Goal: Task Accomplishment & Management: Manage account settings

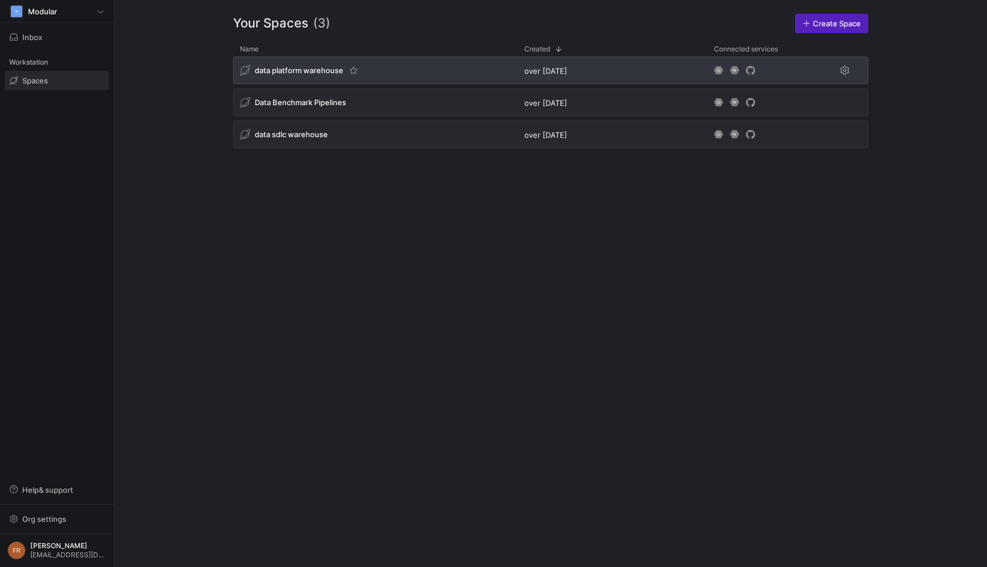
click at [399, 65] on div "data platform warehouse" at bounding box center [375, 70] width 284 height 27
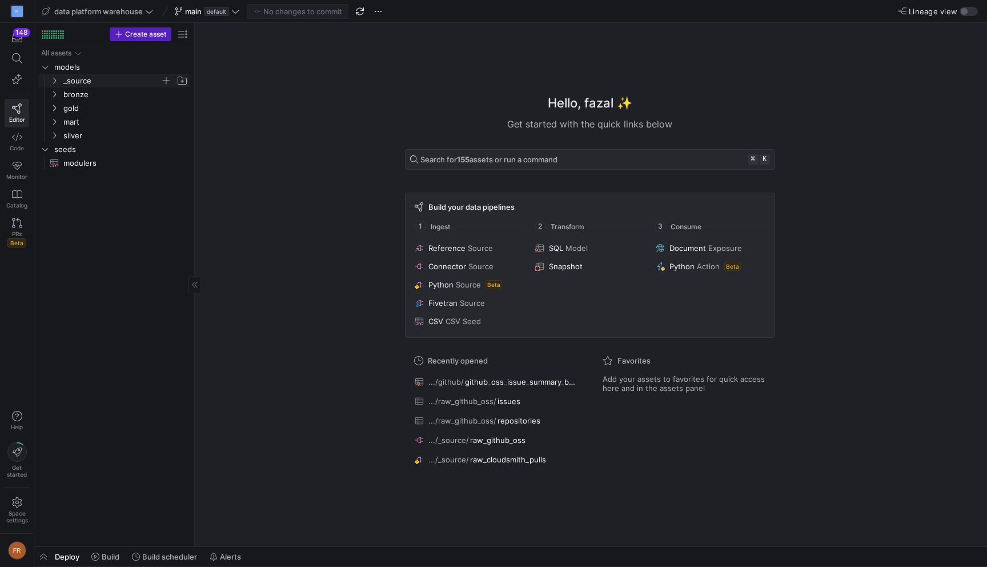
click at [76, 83] on span "_source" at bounding box center [111, 80] width 97 height 13
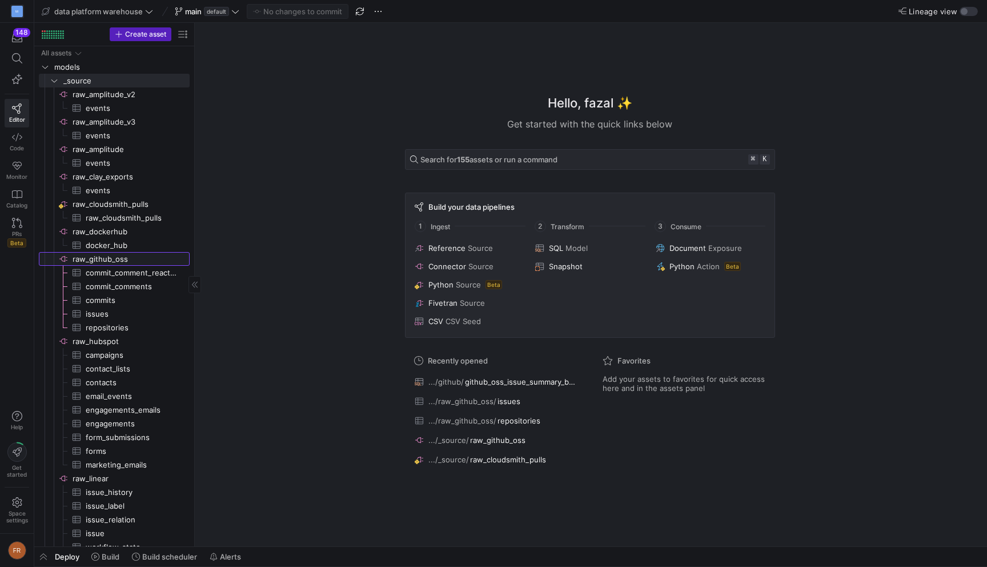
click at [114, 257] on span "raw_github_oss​​​​​​​​" at bounding box center [130, 258] width 115 height 13
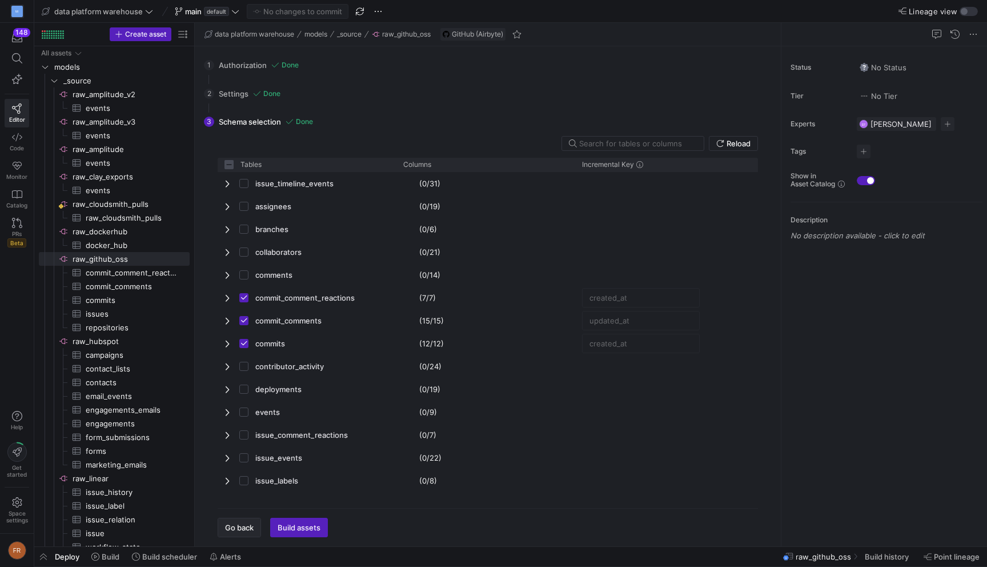
click at [236, 520] on span "button" at bounding box center [239, 527] width 42 height 18
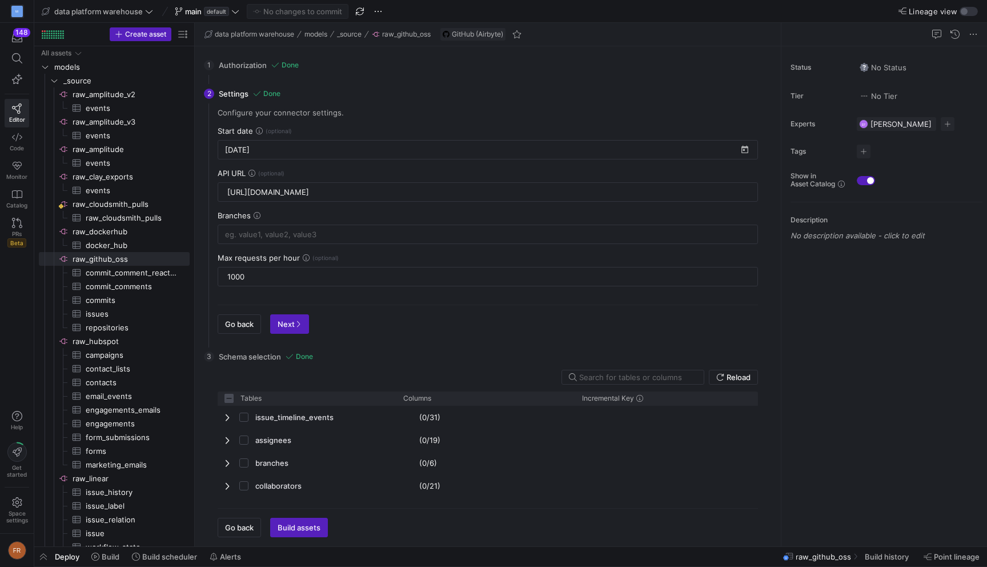
checkbox input "false"
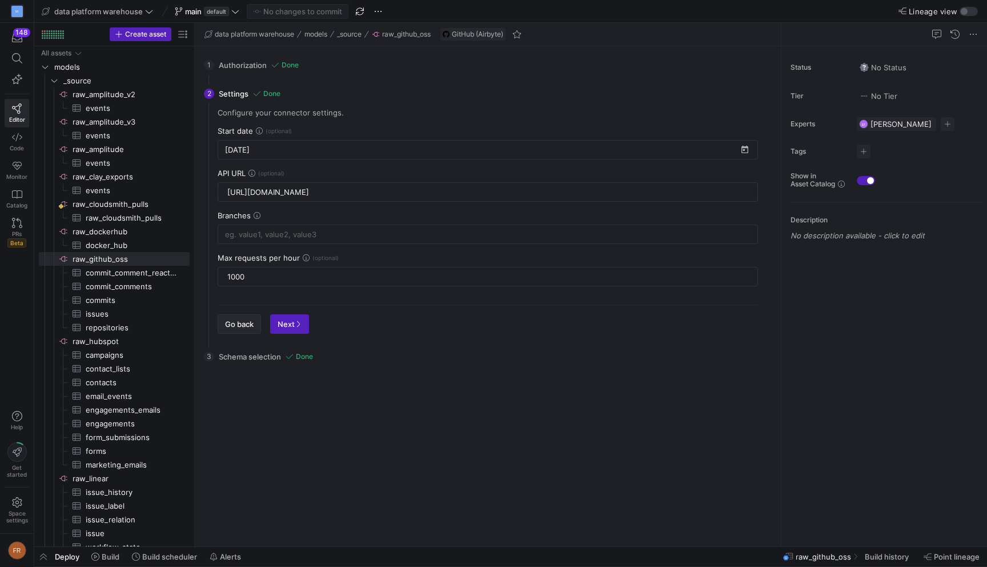
click at [251, 325] on span "Go back" at bounding box center [239, 323] width 29 height 9
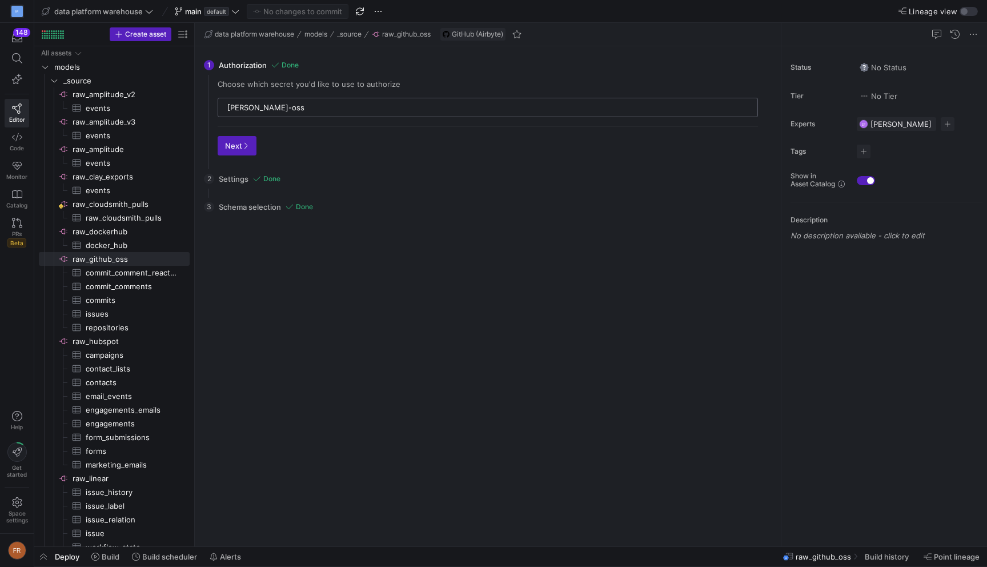
click at [283, 109] on input "[PERSON_NAME]-oss" at bounding box center [488, 107] width 523 height 9
click at [422, 106] on input "[PERSON_NAME]-oss" at bounding box center [488, 107] width 523 height 9
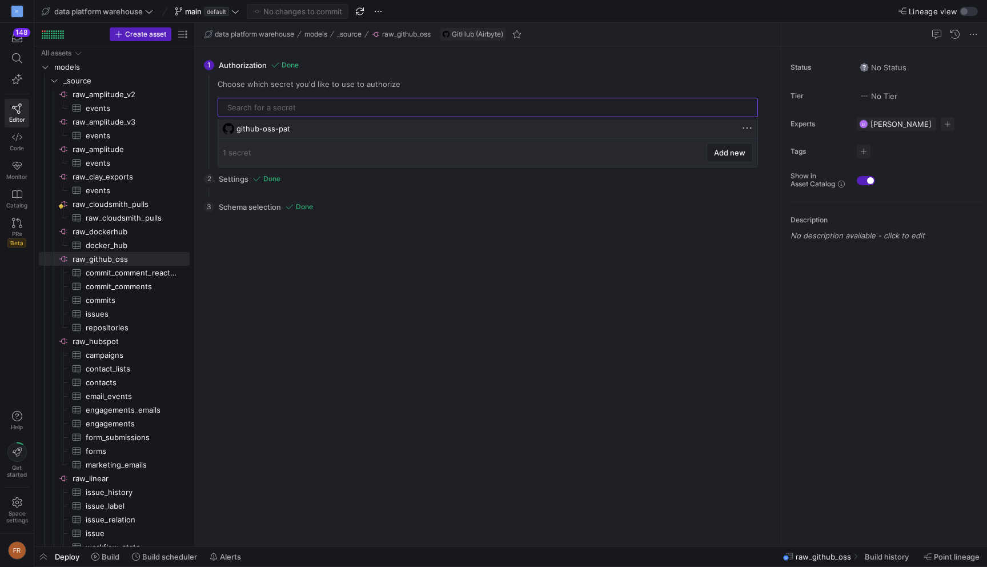
click at [294, 129] on div "github-oss-pat" at bounding box center [488, 128] width 505 height 9
type input "github-oss-pat"
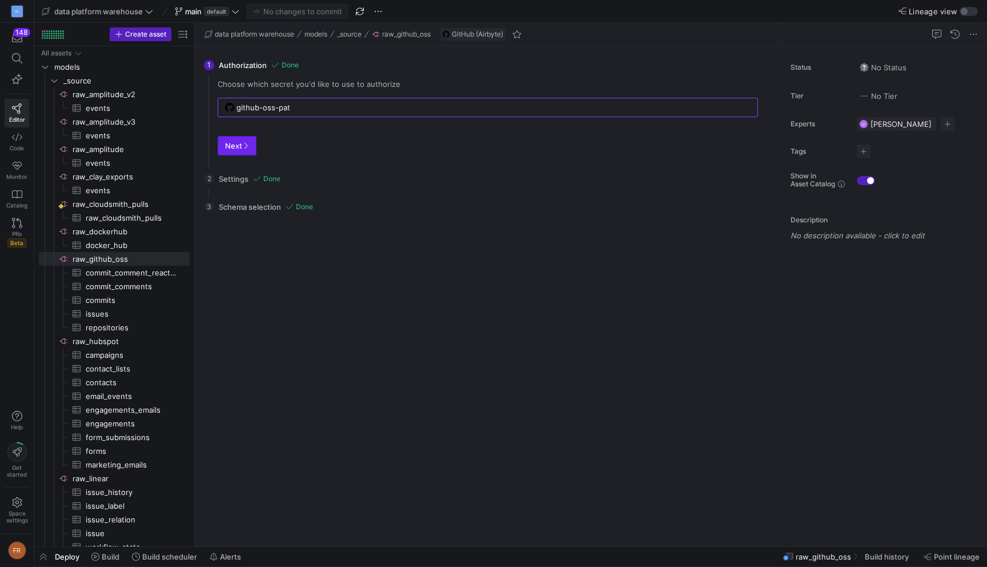
click at [246, 148] on icon "button" at bounding box center [245, 145] width 7 height 7
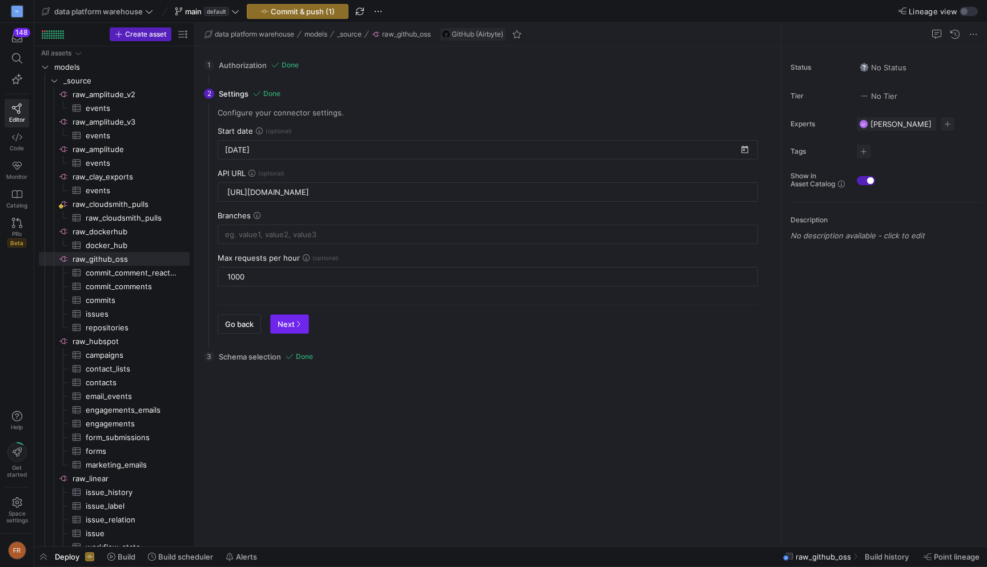
click at [299, 321] on icon "button" at bounding box center [298, 323] width 7 height 7
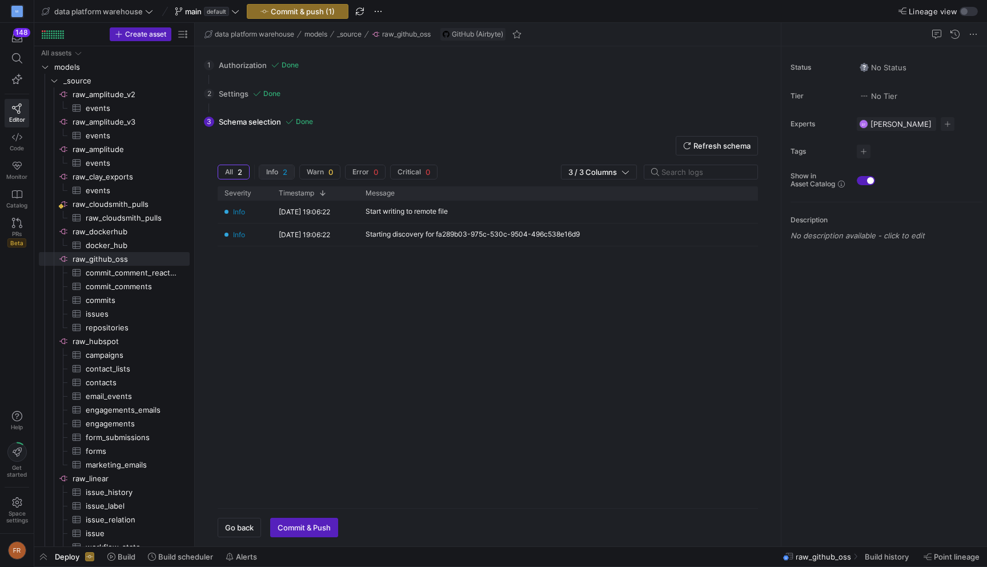
click at [287, 175] on span "2" at bounding box center [285, 171] width 5 height 9
click at [242, 174] on span "button" at bounding box center [233, 172] width 31 height 14
click at [346, 175] on span "button" at bounding box center [365, 172] width 39 height 14
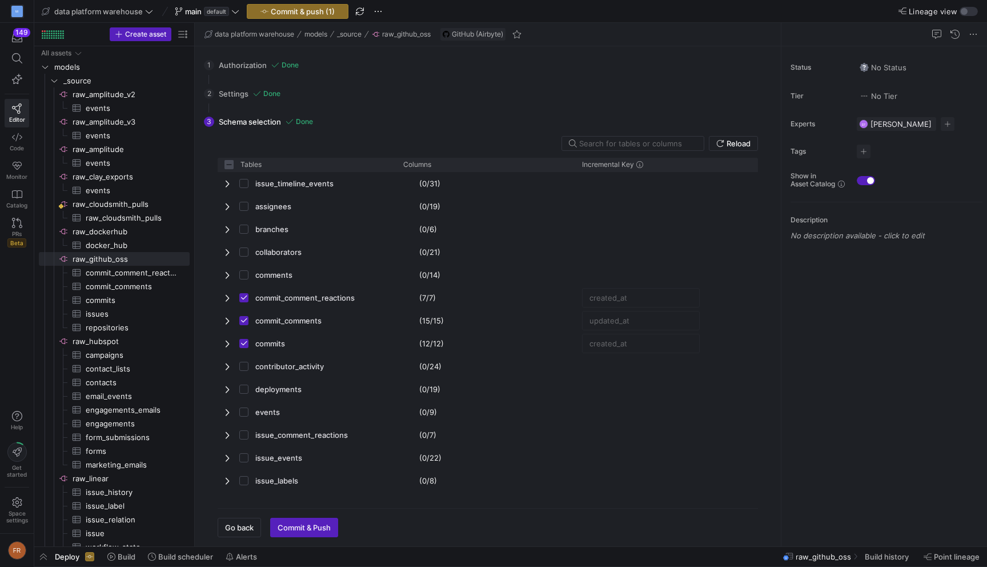
checkbox input "false"
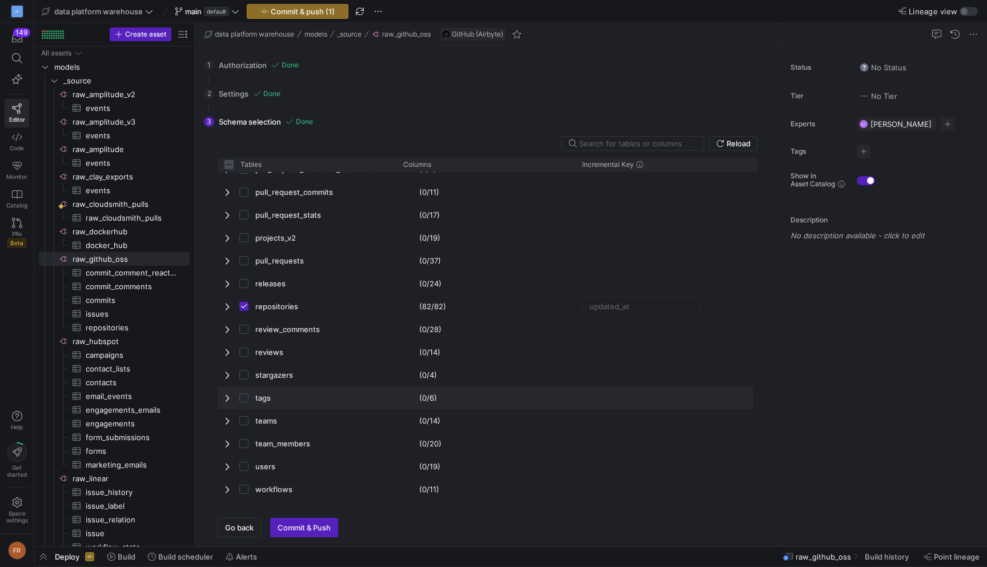
scroll to position [564, 0]
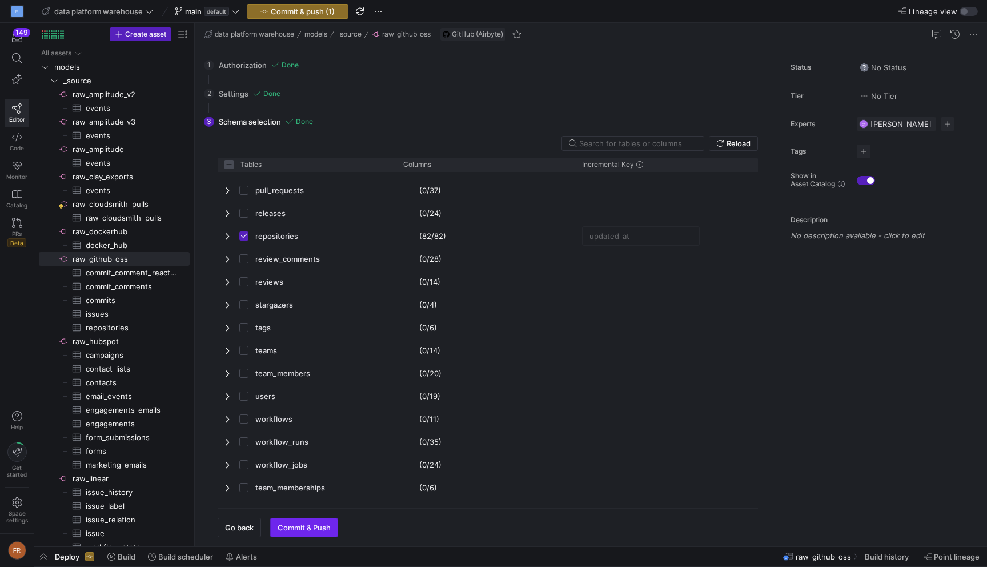
click at [303, 536] on span "button" at bounding box center [304, 527] width 67 height 18
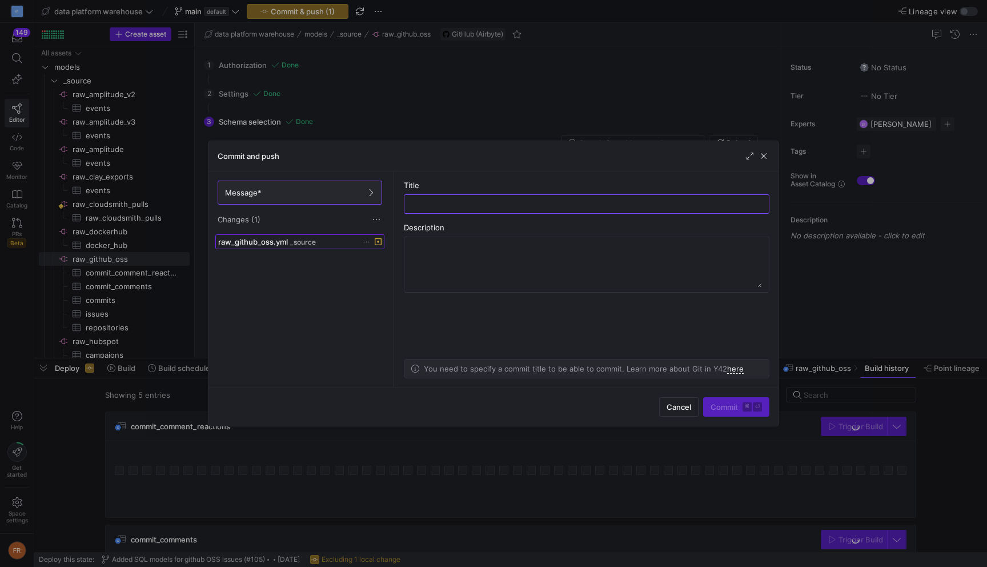
click at [318, 240] on div "raw_github_oss.yml _source" at bounding box center [287, 241] width 138 height 9
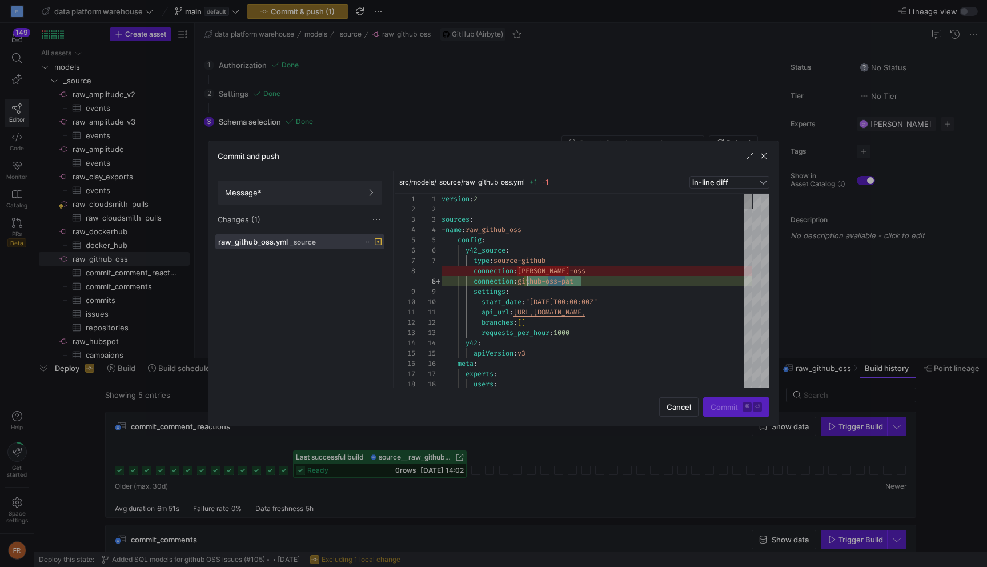
scroll to position [72, 82]
drag, startPoint x: 589, startPoint y: 282, endPoint x: 524, endPoint y: 286, distance: 64.6
click at [760, 158] on span "button" at bounding box center [763, 155] width 11 height 11
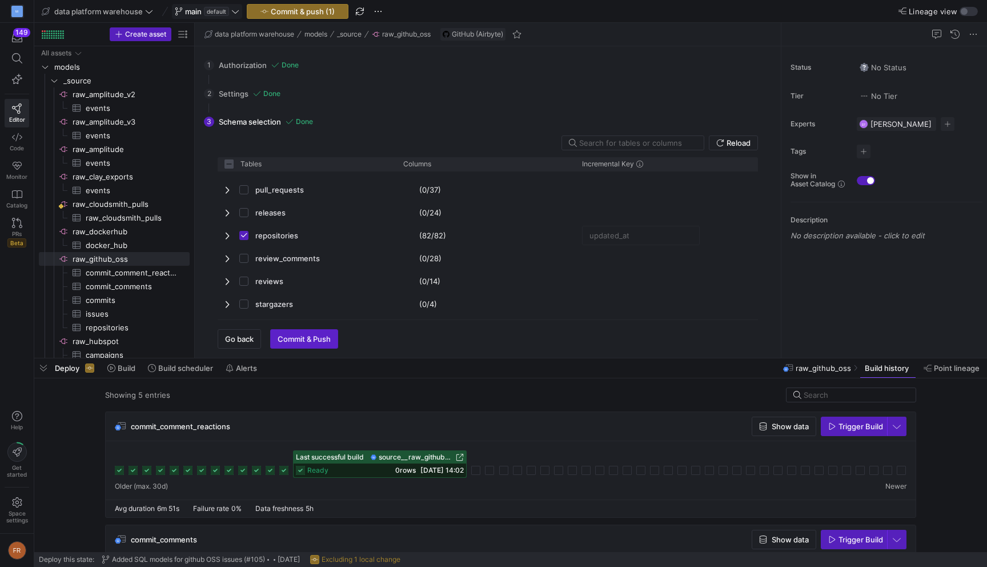
click at [239, 11] on icon at bounding box center [235, 11] width 8 height 8
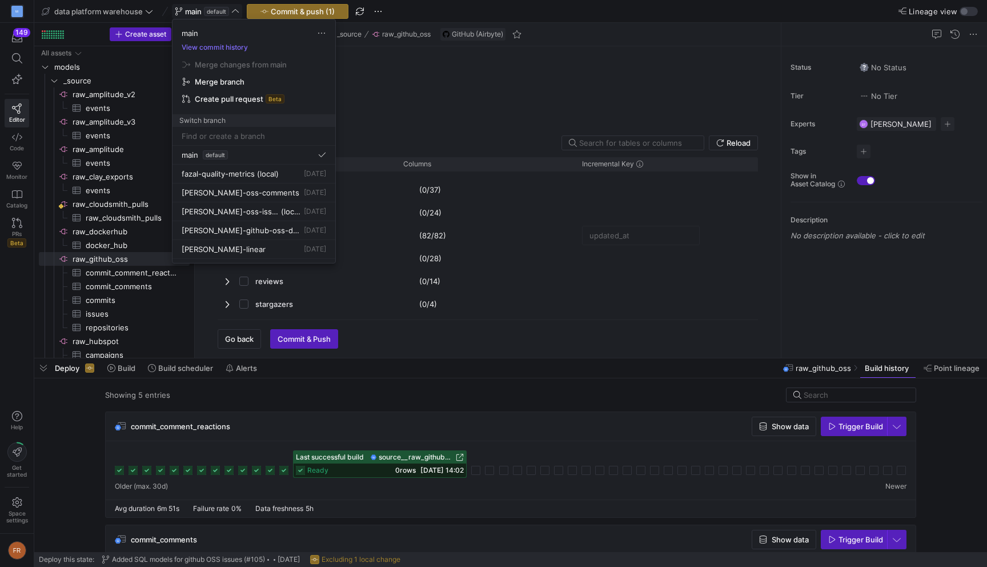
click at [205, 133] on input at bounding box center [254, 135] width 145 height 9
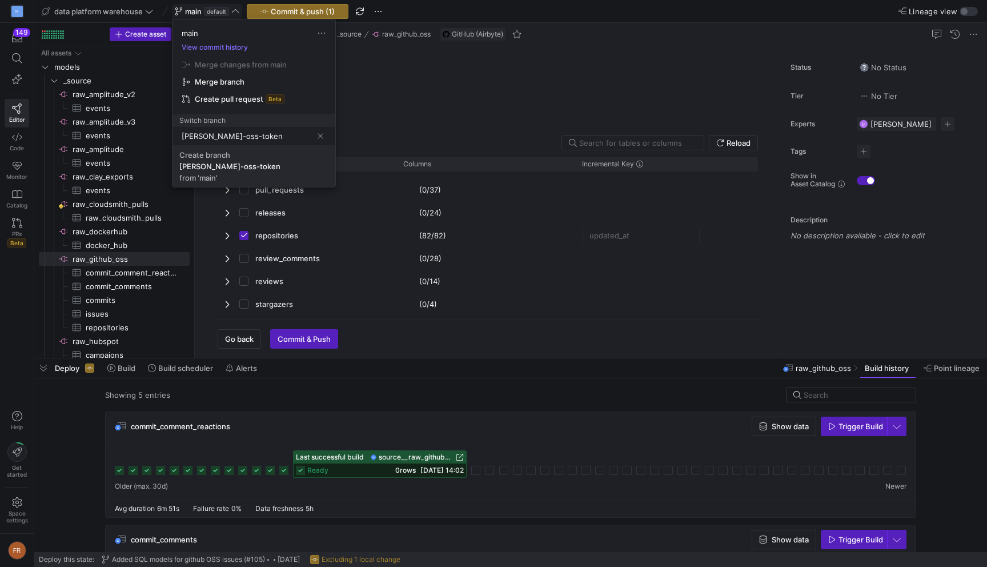
type input "[PERSON_NAME]-oss-token"
click at [196, 162] on div "[PERSON_NAME]-oss-token" at bounding box center [229, 166] width 101 height 9
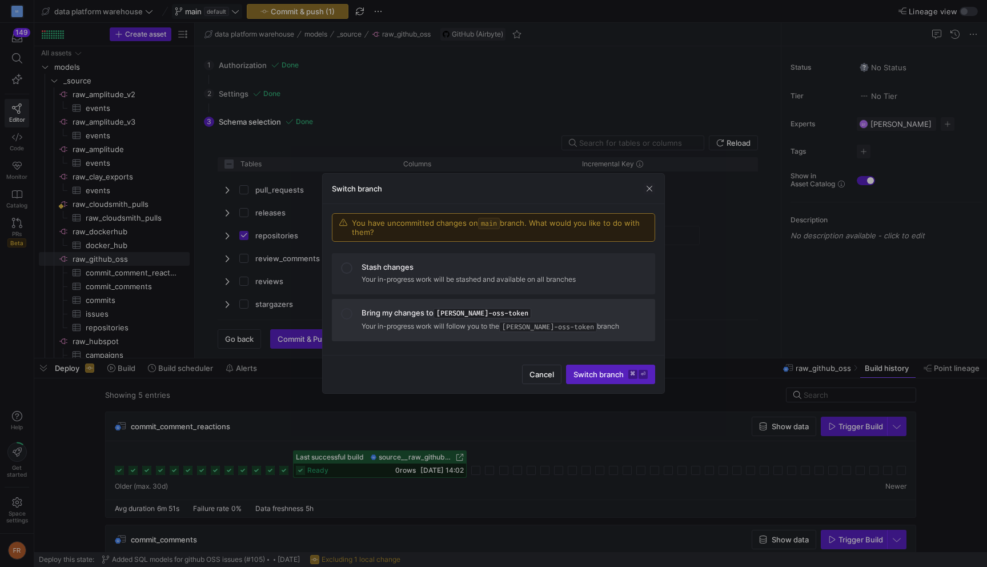
click at [469, 316] on span "[PERSON_NAME]-oss-token" at bounding box center [483, 313] width 98 height 10
click at [615, 376] on span "Switch branch ⌘ ⏎" at bounding box center [610, 374] width 74 height 9
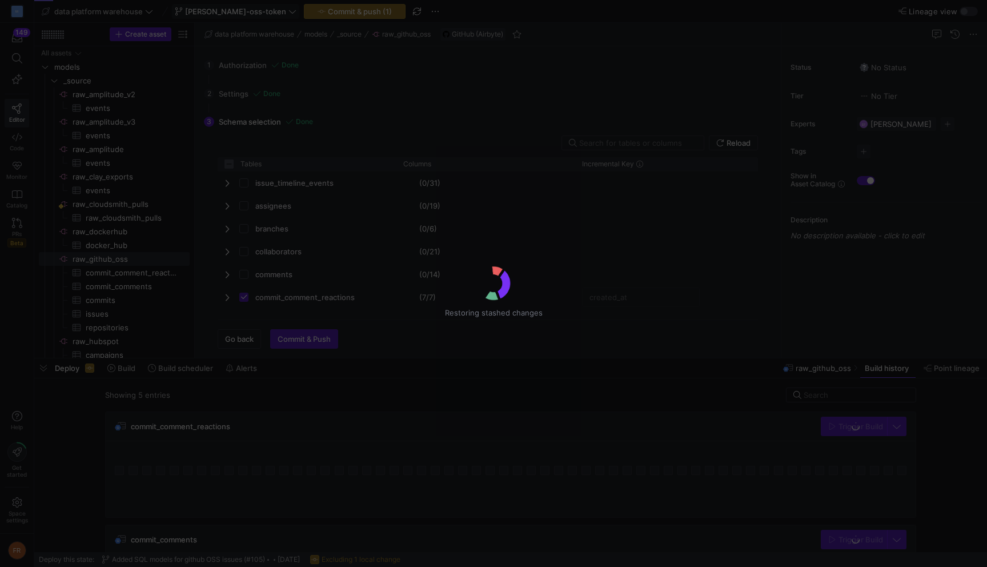
type input "github-oss-pat"
checkbox input "false"
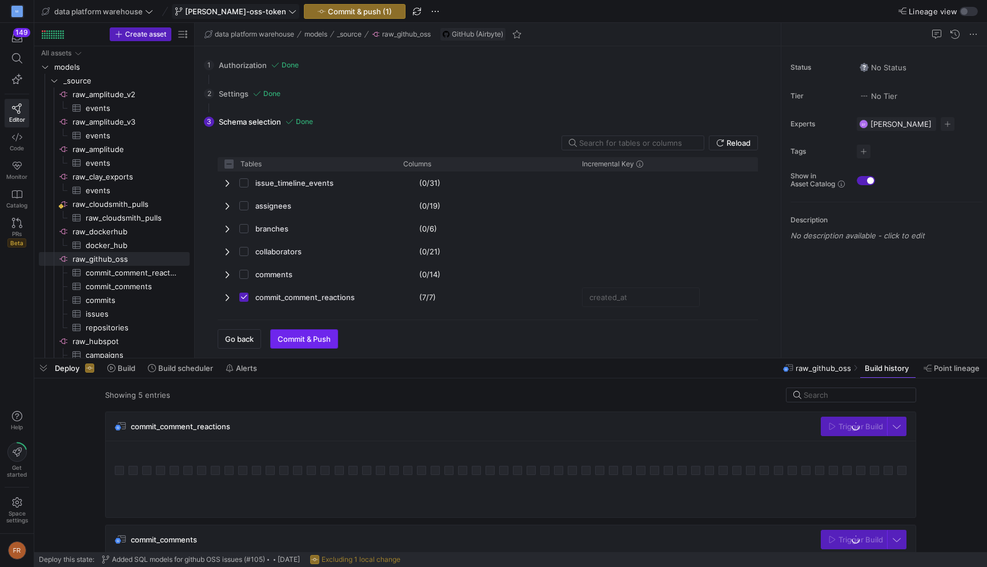
click at [289, 338] on span "Commit & Push" at bounding box center [304, 338] width 53 height 9
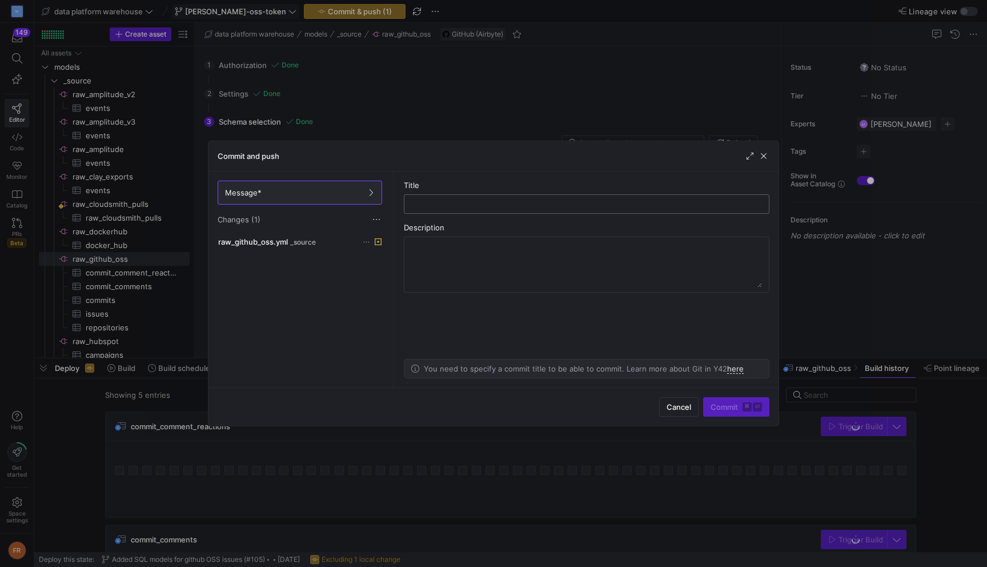
click at [443, 206] on input "text" at bounding box center [587, 203] width 346 height 9
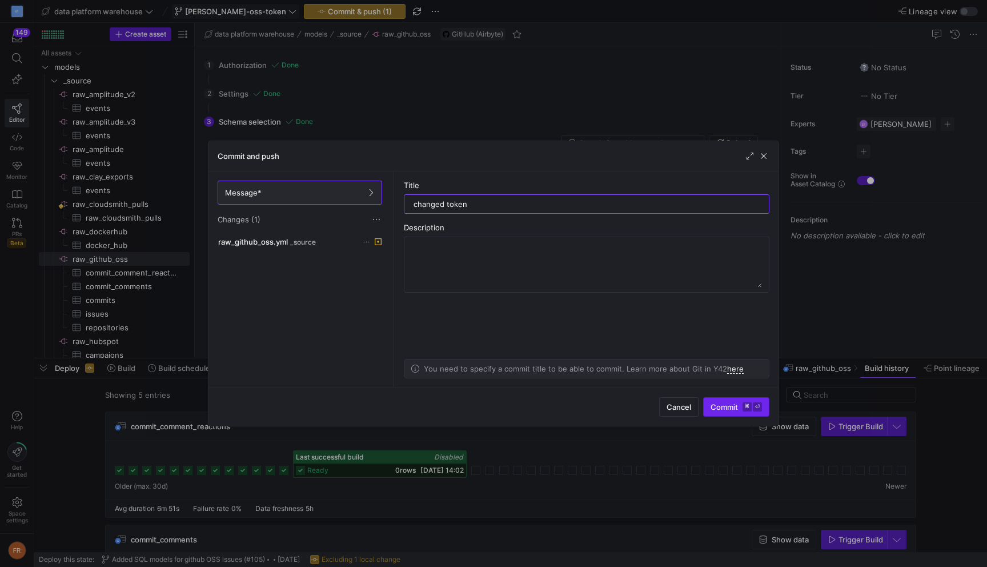
type input "changed token"
click at [733, 400] on span "submit" at bounding box center [736, 407] width 65 height 18
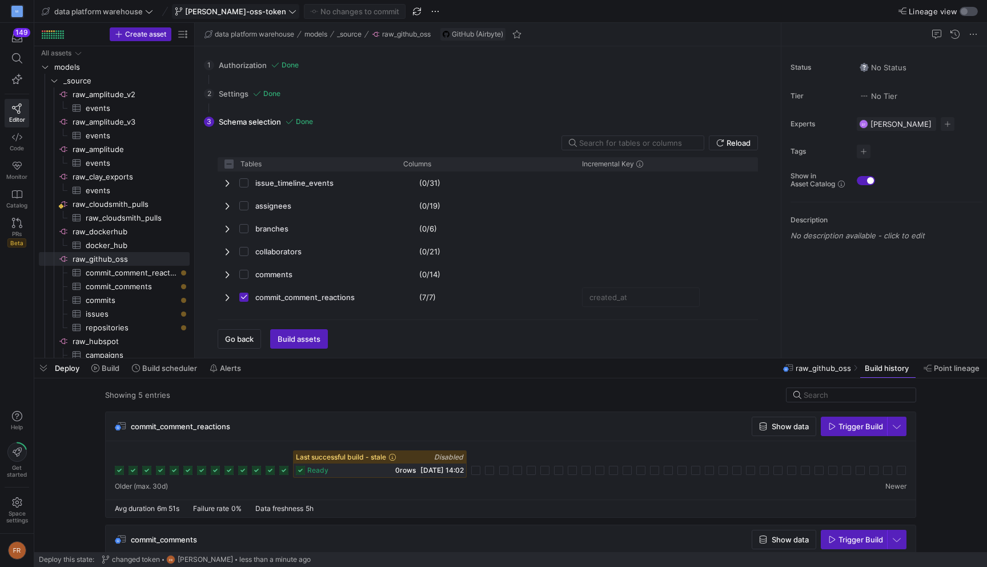
click at [969, 7] on div "button" at bounding box center [969, 11] width 18 height 9
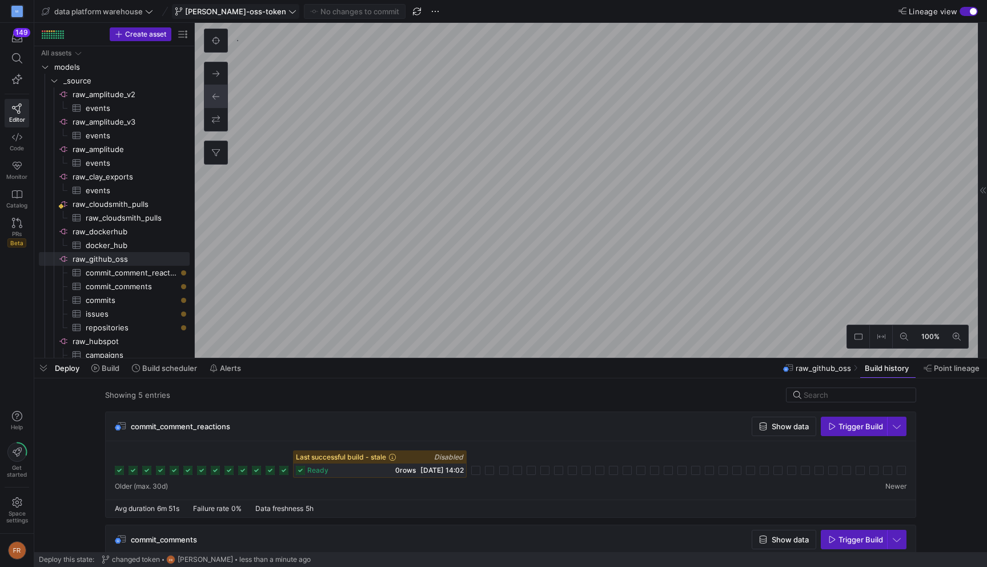
checkbox input "false"
click at [44, 367] on span "button" at bounding box center [43, 367] width 18 height 19
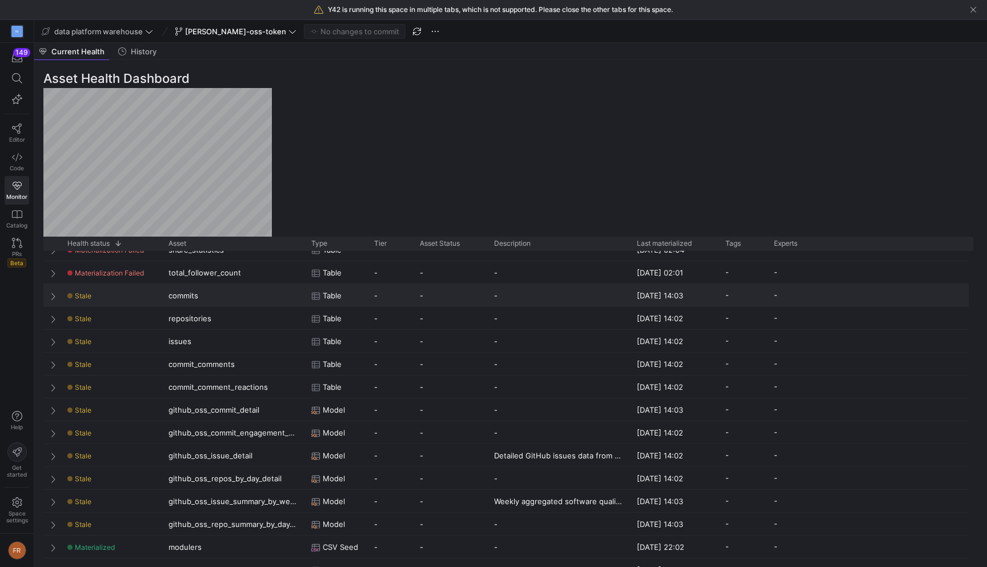
click at [57, 295] on span "Press SPACE to select this row." at bounding box center [54, 295] width 8 height 9
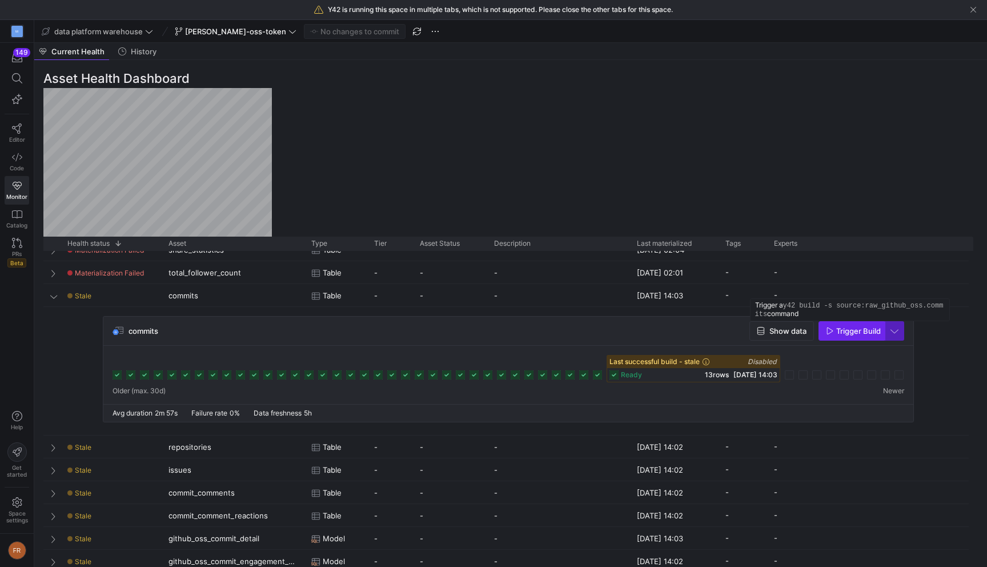
click at [856, 333] on span "Trigger Build" at bounding box center [858, 330] width 45 height 9
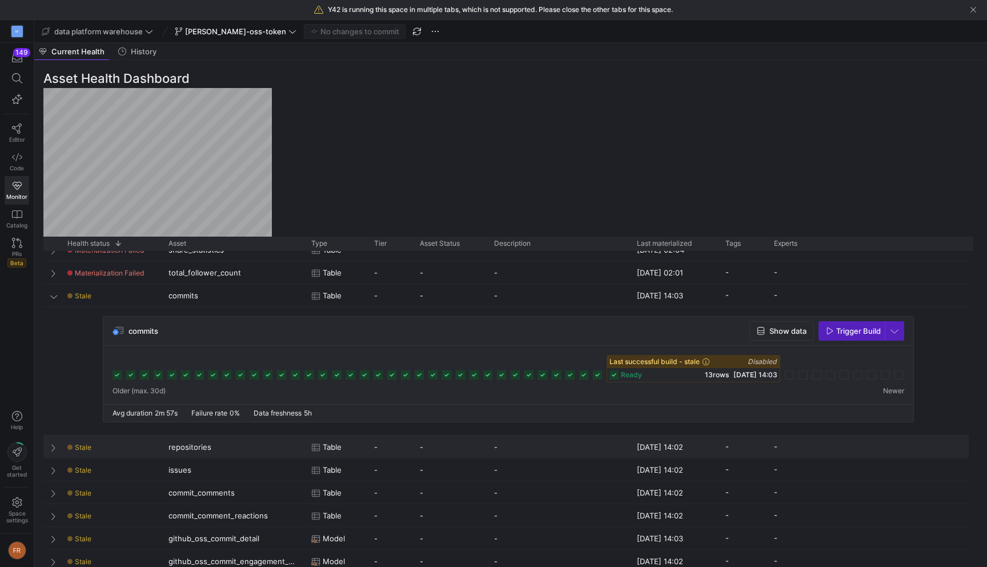
click at [49, 444] on div "Press SPACE to select this row." at bounding box center [51, 446] width 17 height 22
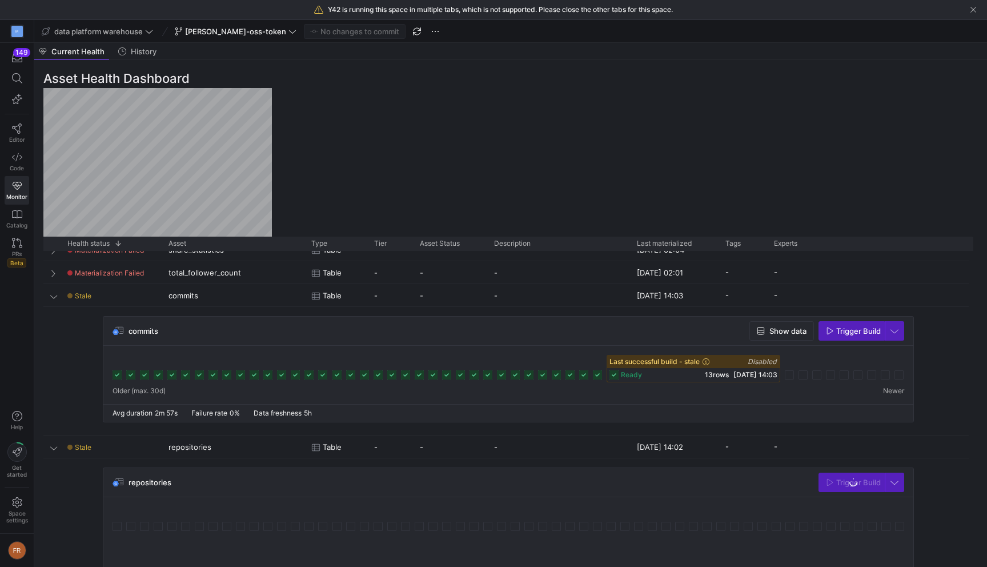
scroll to position [127, 0]
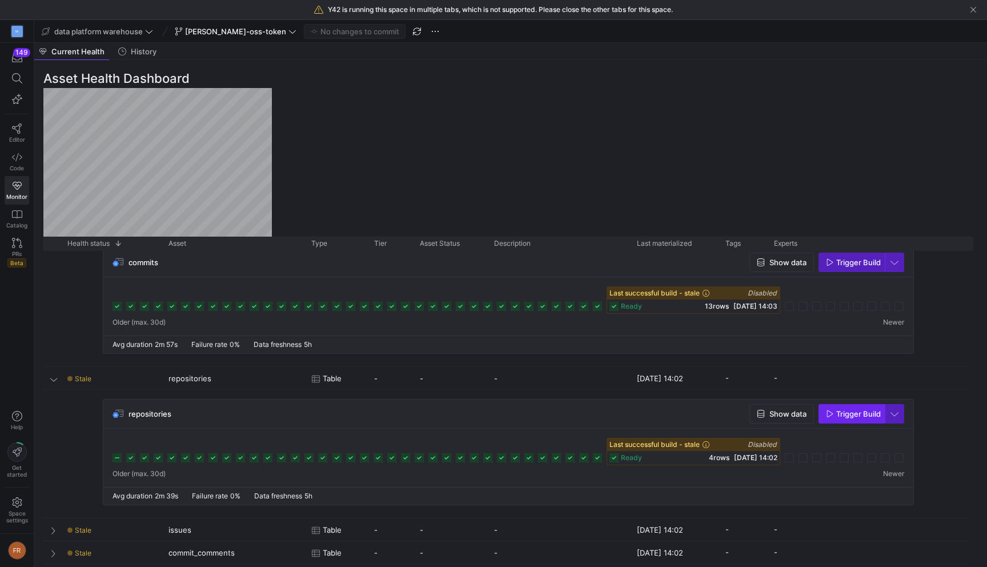
click at [830, 412] on icon "button" at bounding box center [830, 414] width 8 height 8
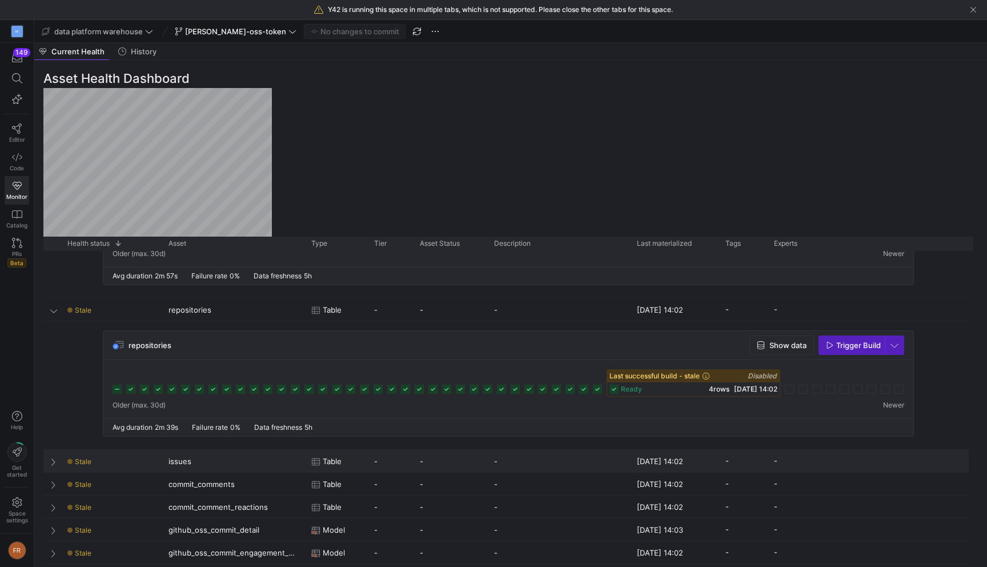
click at [57, 461] on span "Press SPACE to select this row." at bounding box center [54, 461] width 8 height 9
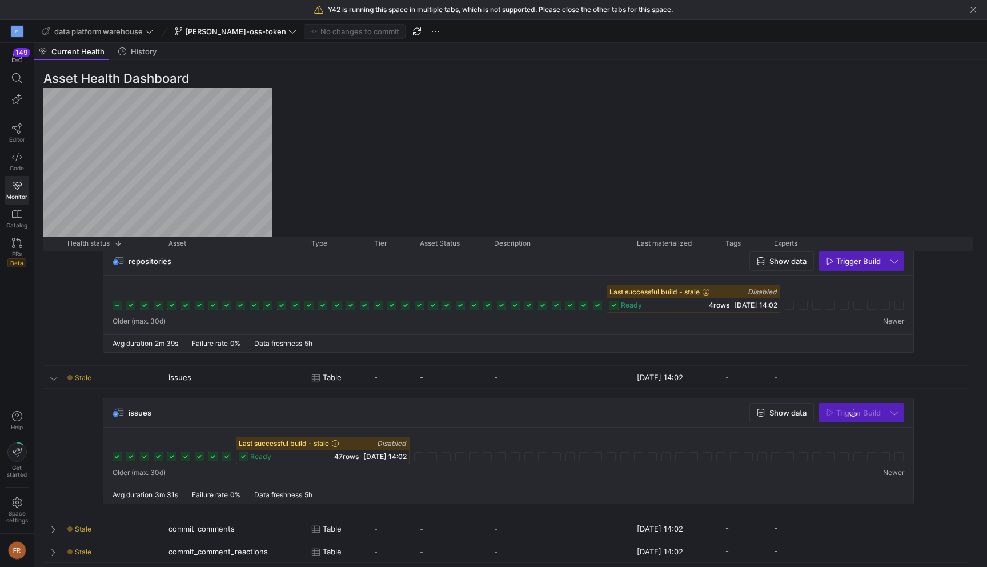
scroll to position [332, 0]
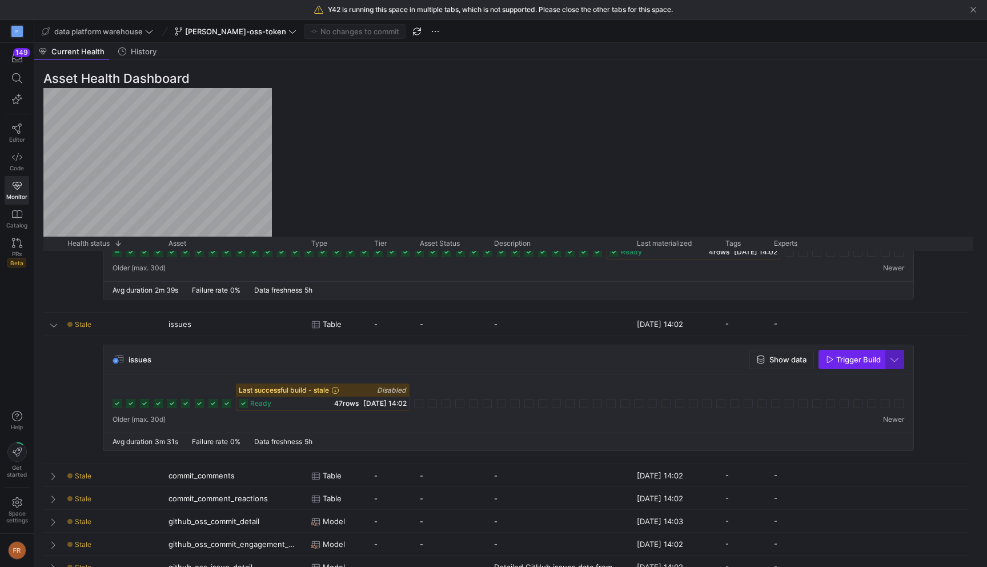
click at [846, 360] on span "Trigger Build" at bounding box center [858, 359] width 45 height 9
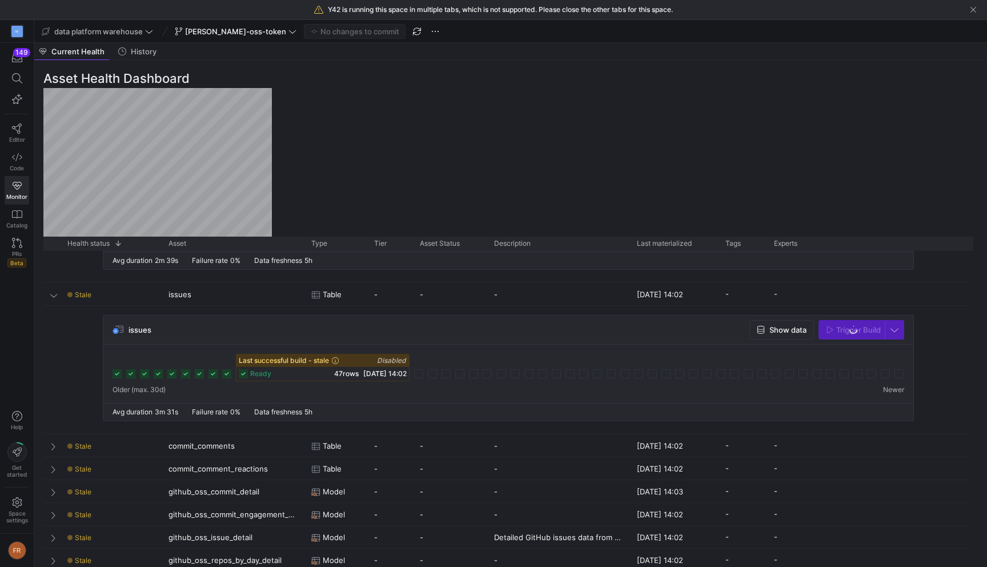
scroll to position [401, 0]
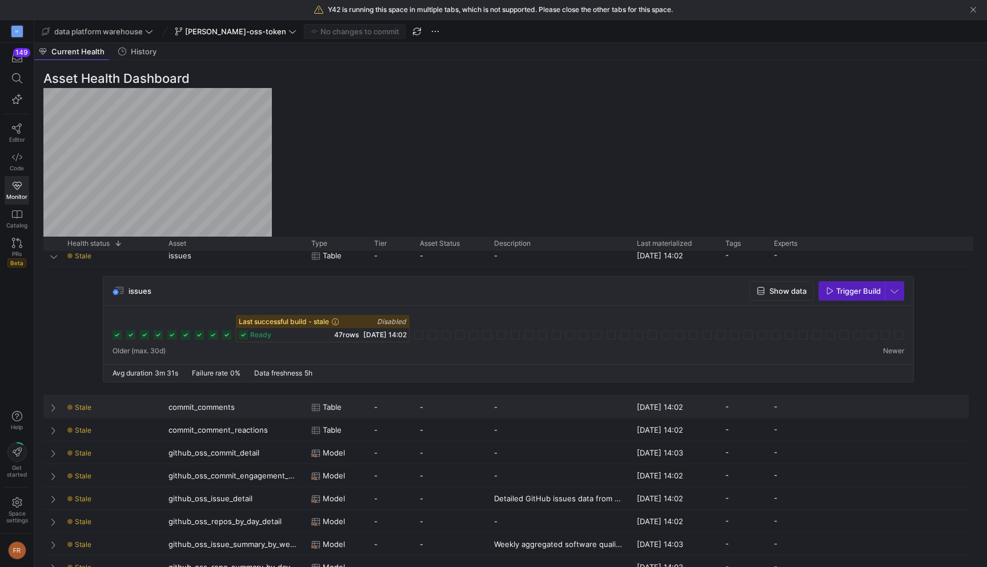
click at [61, 403] on div "Stale" at bounding box center [111, 406] width 101 height 22
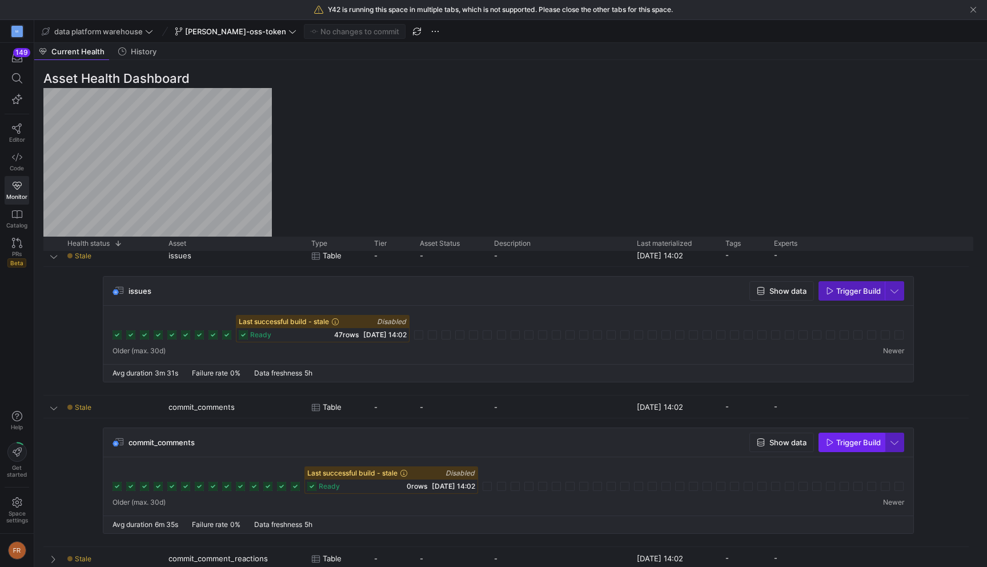
click at [853, 446] on span "Trigger Build" at bounding box center [858, 442] width 45 height 9
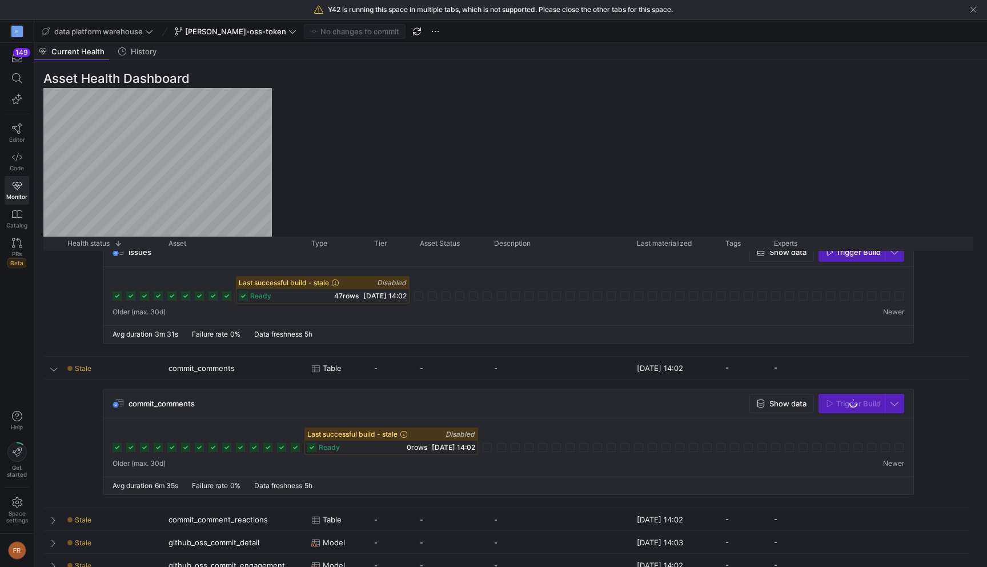
scroll to position [603, 0]
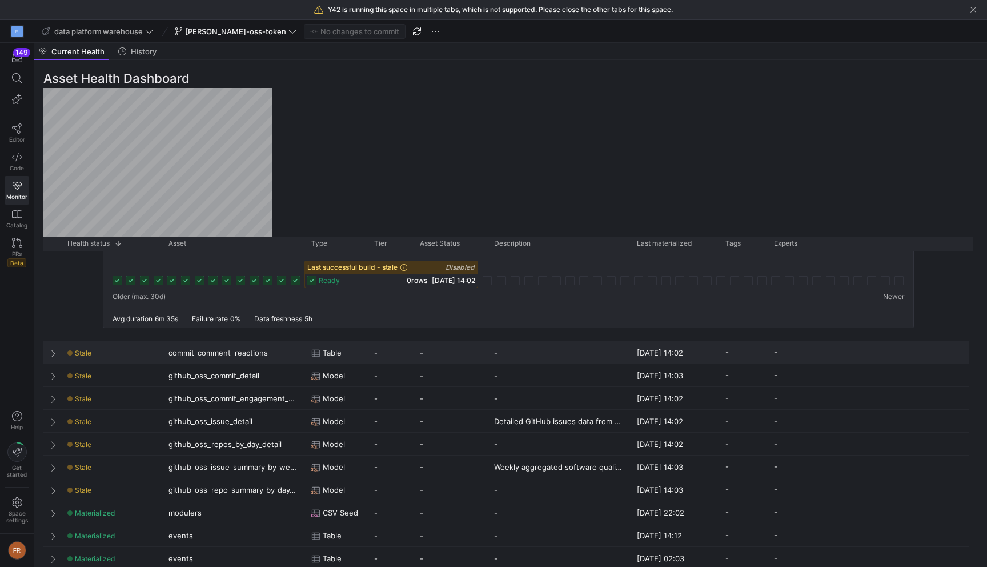
click at [51, 352] on span "Press SPACE to select this row." at bounding box center [54, 352] width 8 height 9
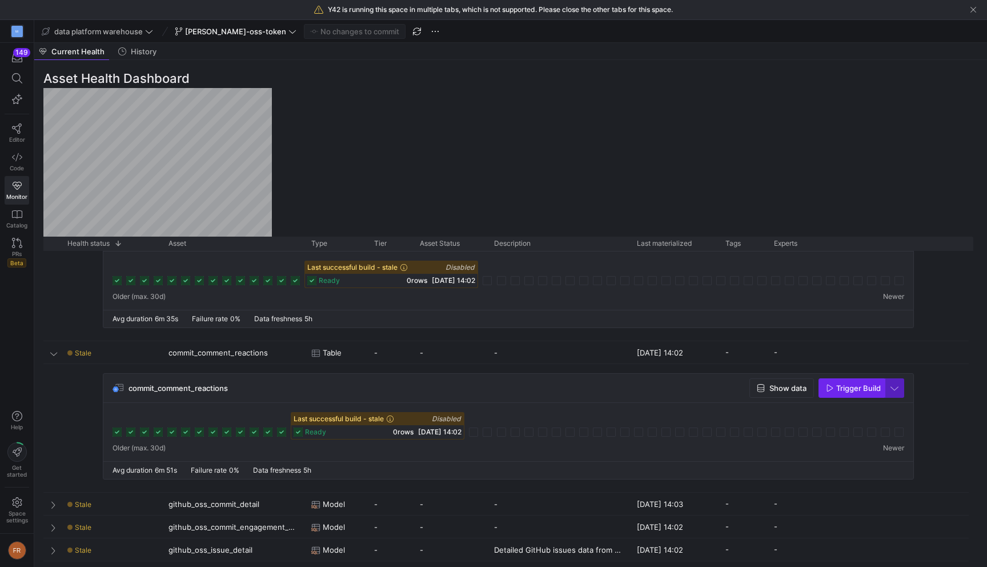
click at [846, 389] on span "Trigger Build" at bounding box center [858, 387] width 45 height 9
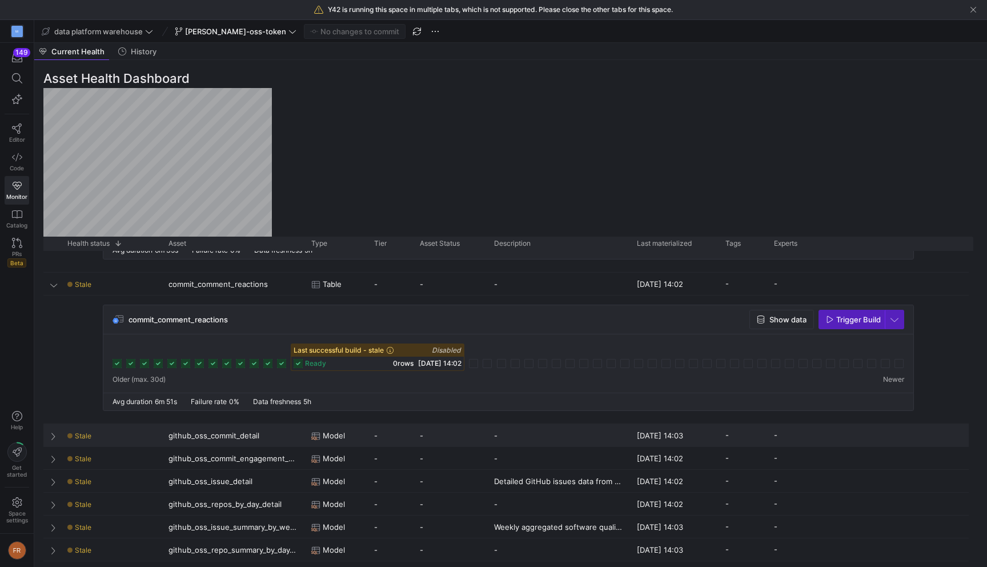
click at [53, 434] on span "Press SPACE to select this row." at bounding box center [54, 435] width 8 height 9
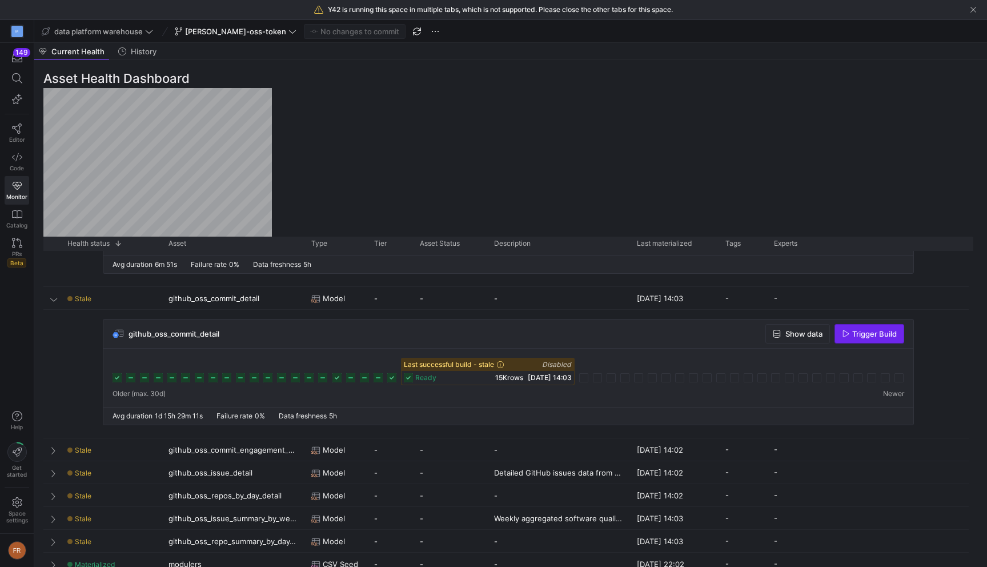
click at [854, 334] on span "Trigger Build" at bounding box center [874, 333] width 45 height 9
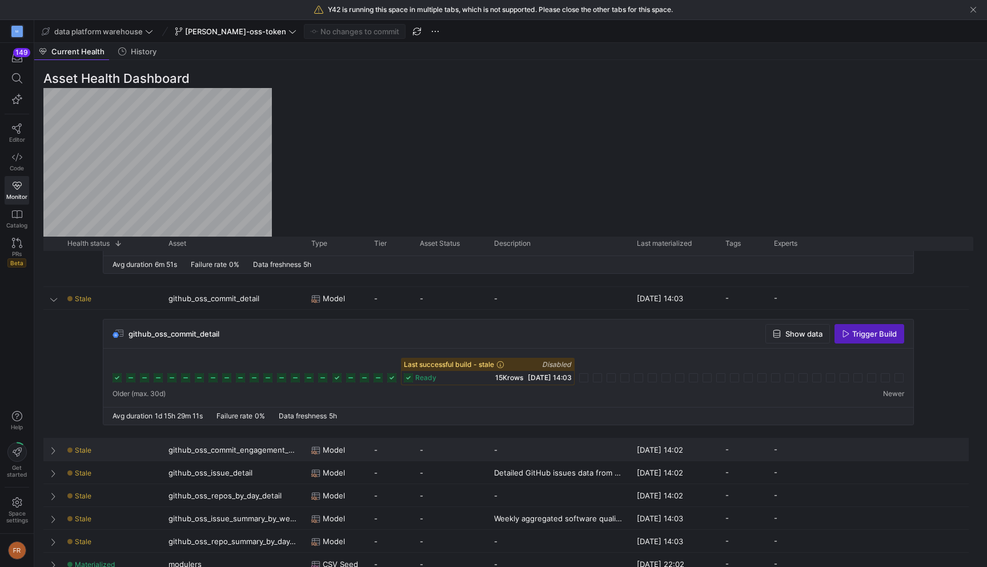
click at [58, 448] on span "Press SPACE to select this row." at bounding box center [54, 449] width 8 height 9
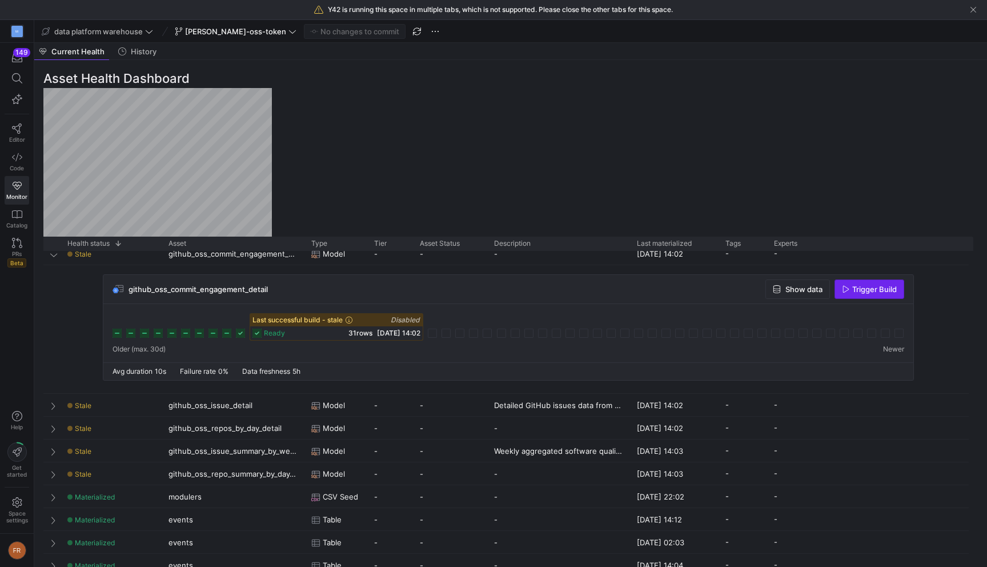
click at [846, 281] on span "button" at bounding box center [869, 289] width 69 height 18
click at [74, 401] on div "Stale" at bounding box center [110, 405] width 87 height 22
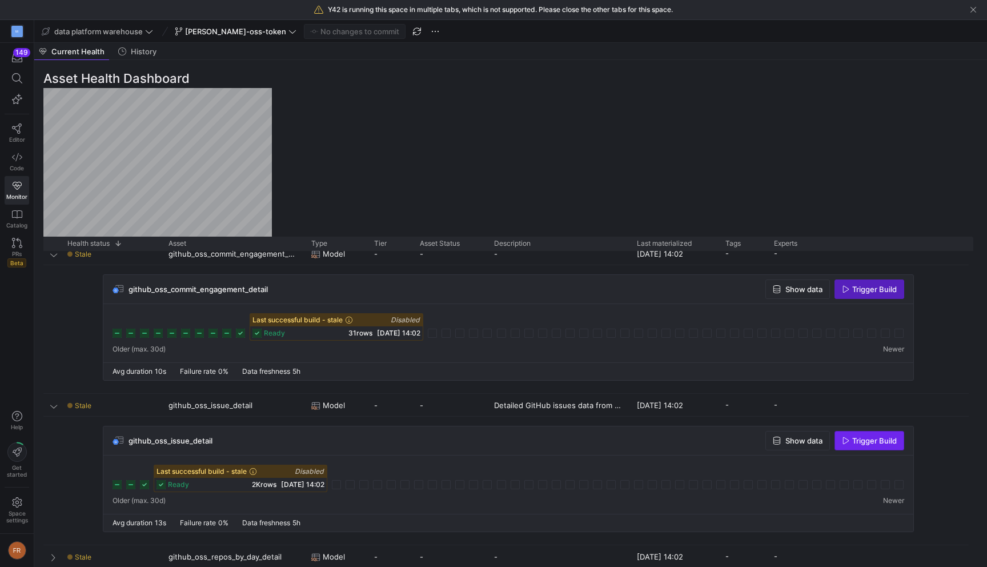
click at [853, 441] on span "Trigger Build" at bounding box center [874, 440] width 45 height 9
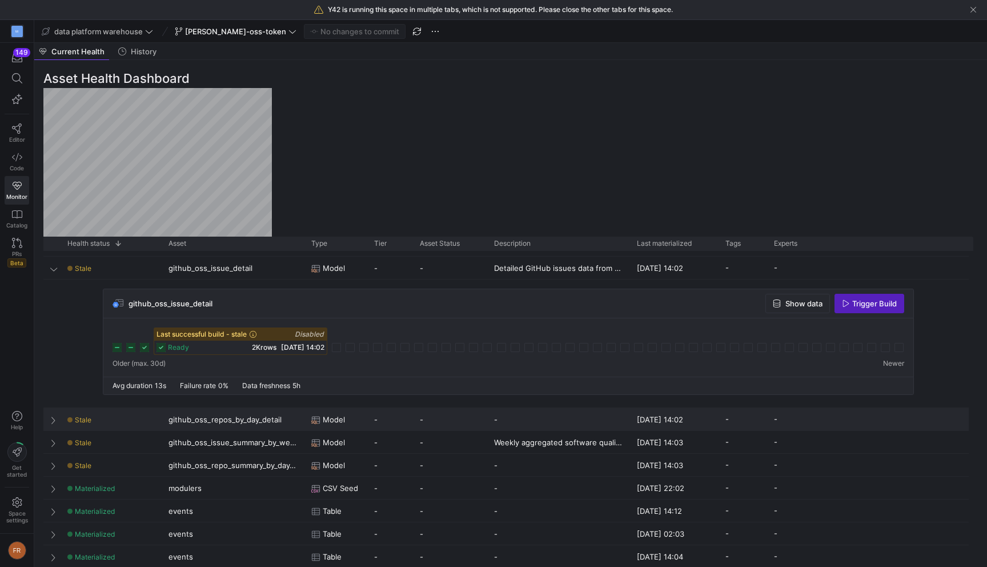
click at [122, 418] on div "Stale" at bounding box center [110, 419] width 87 height 22
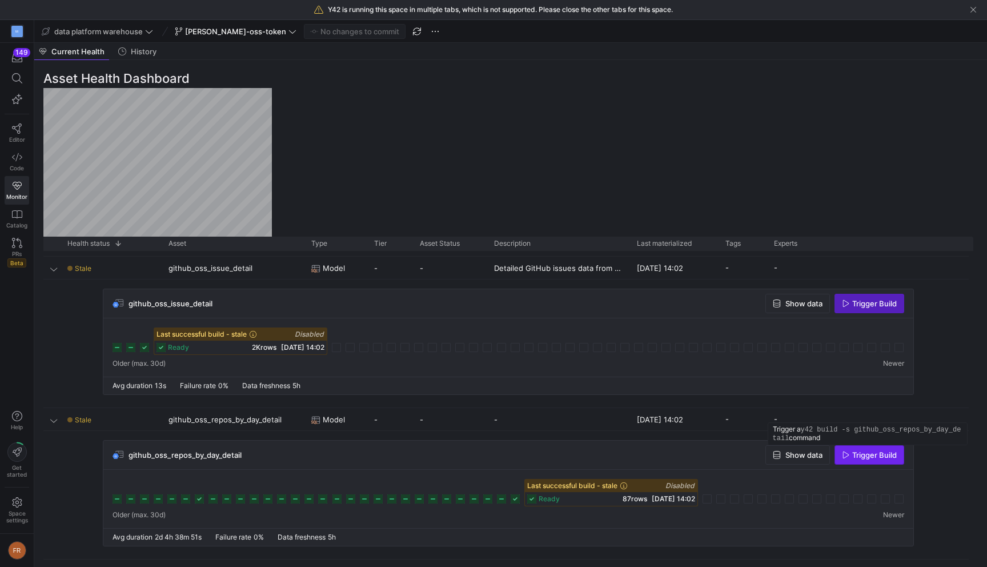
click at [857, 456] on span "Trigger Build" at bounding box center [874, 454] width 45 height 9
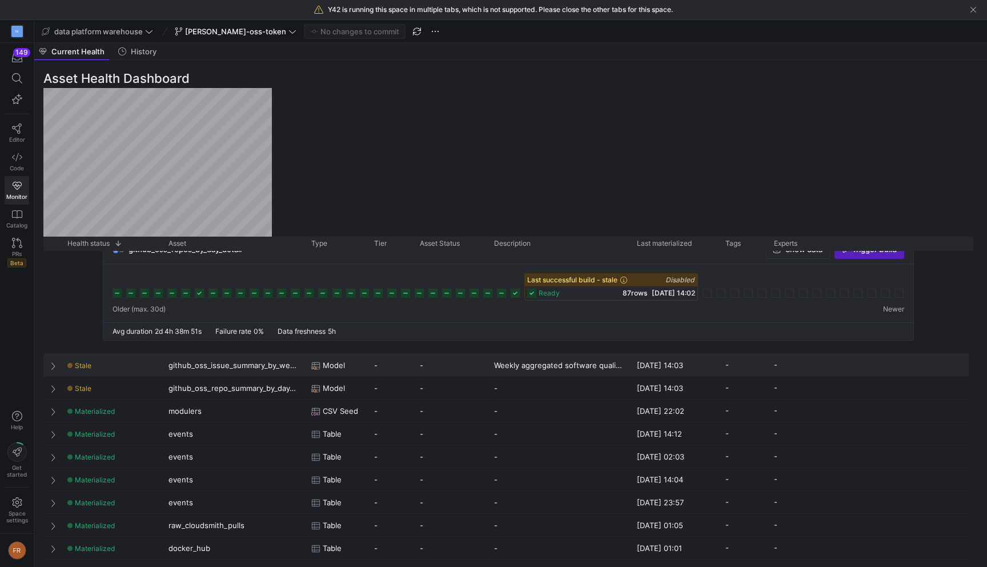
click at [164, 359] on div "github_oss_issue_summary_by_week_agg" at bounding box center [233, 365] width 143 height 22
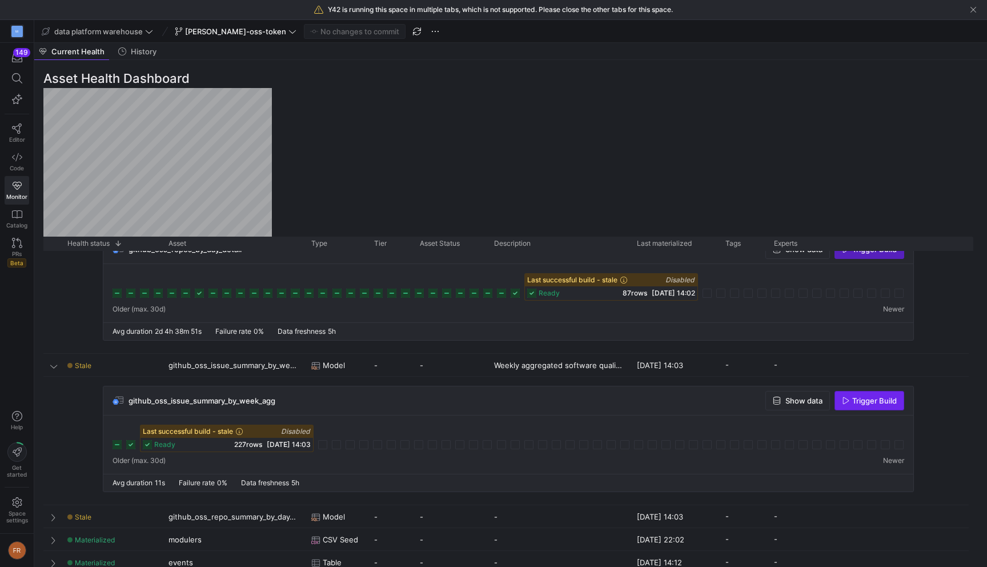
click at [861, 400] on span "Trigger Build" at bounding box center [874, 400] width 45 height 9
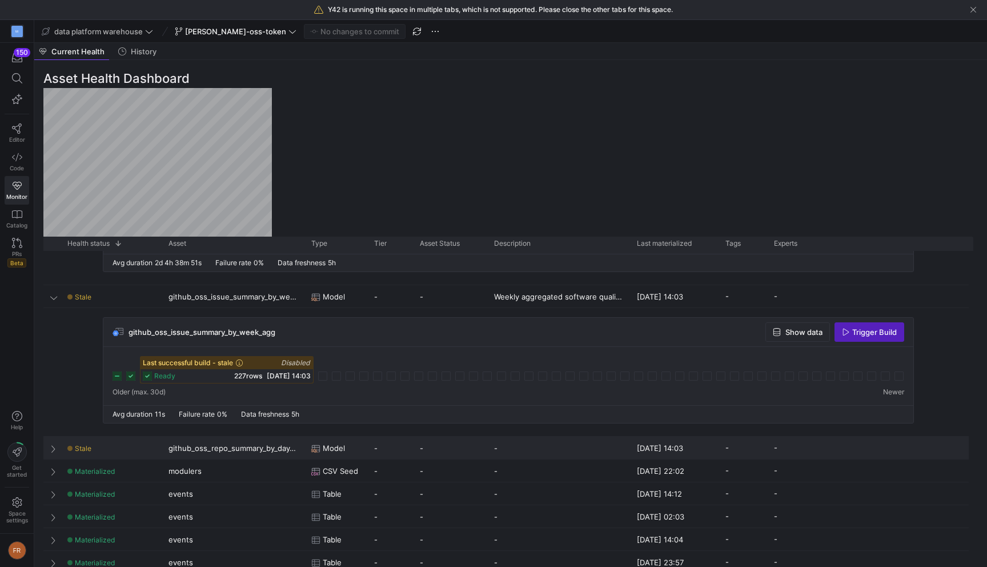
click at [145, 439] on div "Stale" at bounding box center [110, 448] width 87 height 22
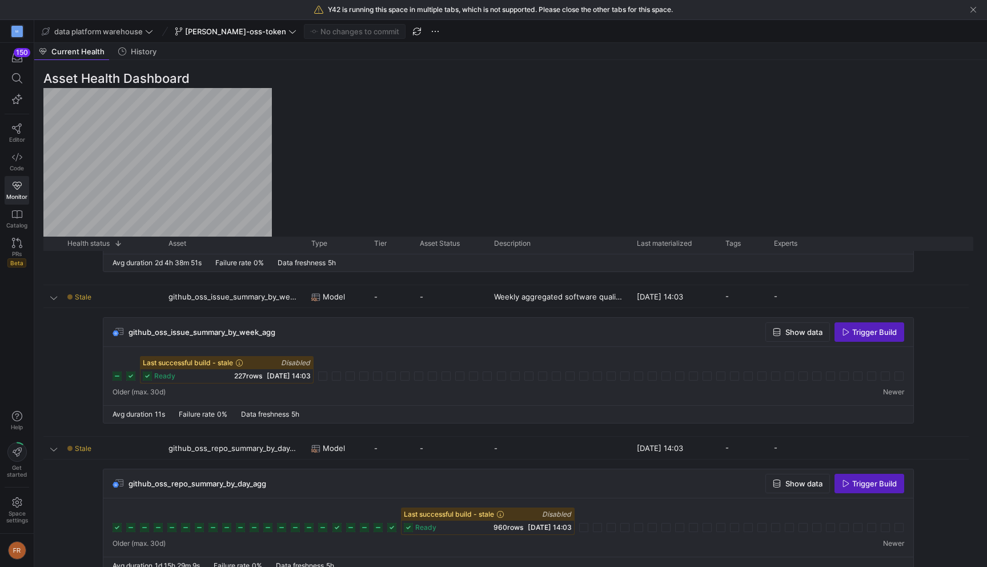
click at [852, 487] on span "Trigger Build" at bounding box center [874, 483] width 45 height 9
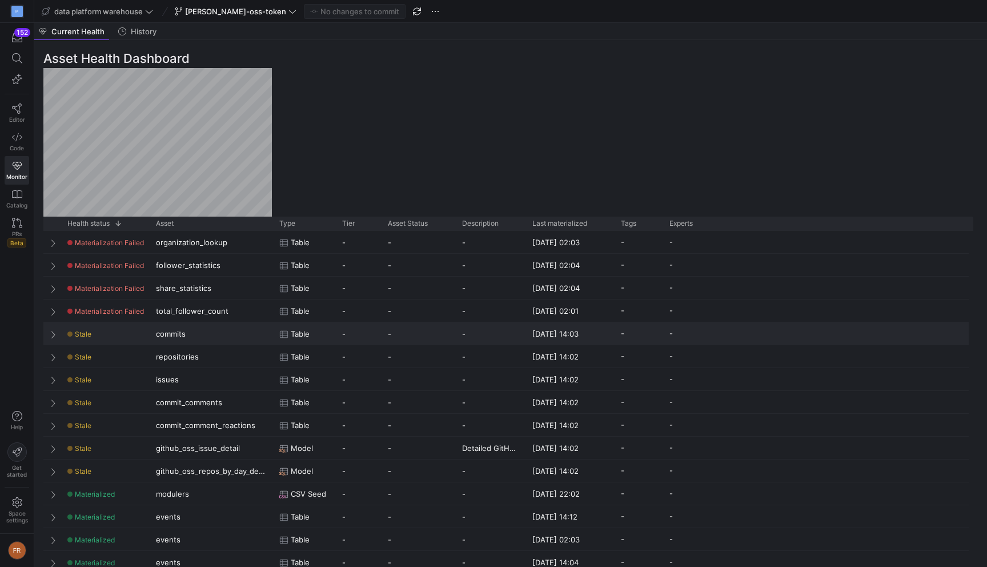
click at [210, 338] on div "commits" at bounding box center [210, 333] width 123 height 22
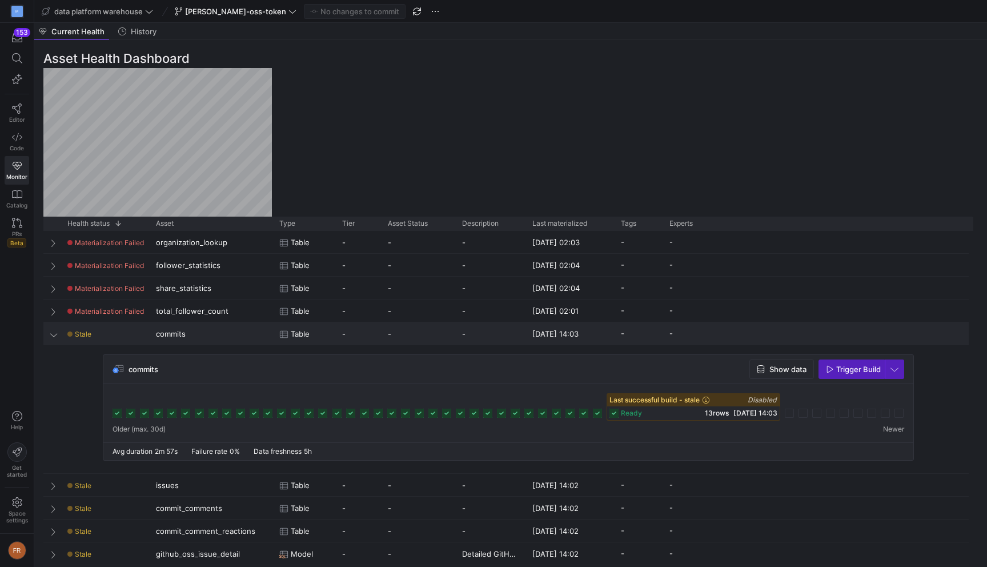
click at [114, 341] on div "Stale" at bounding box center [104, 334] width 75 height 22
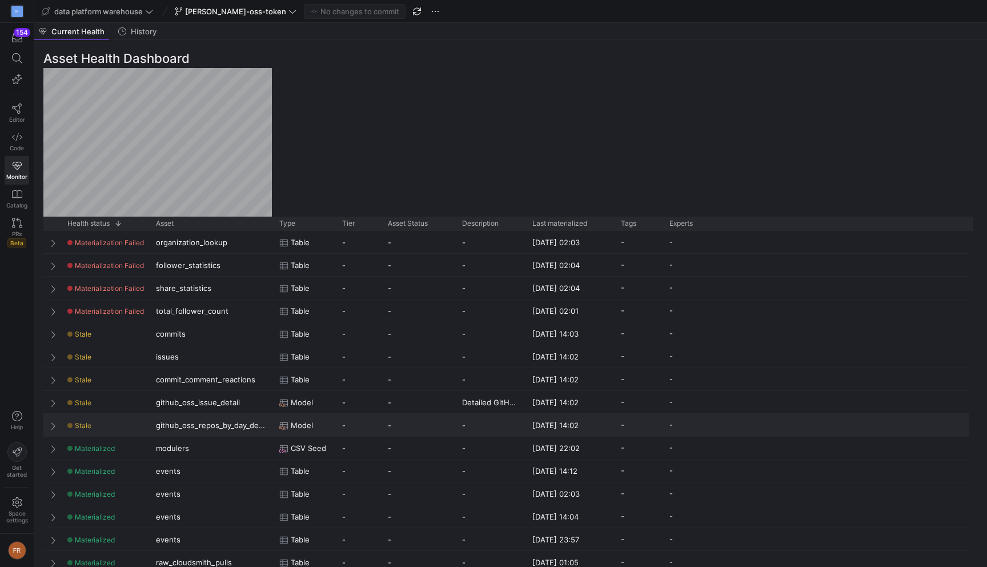
click at [92, 428] on div "Stale" at bounding box center [104, 425] width 75 height 22
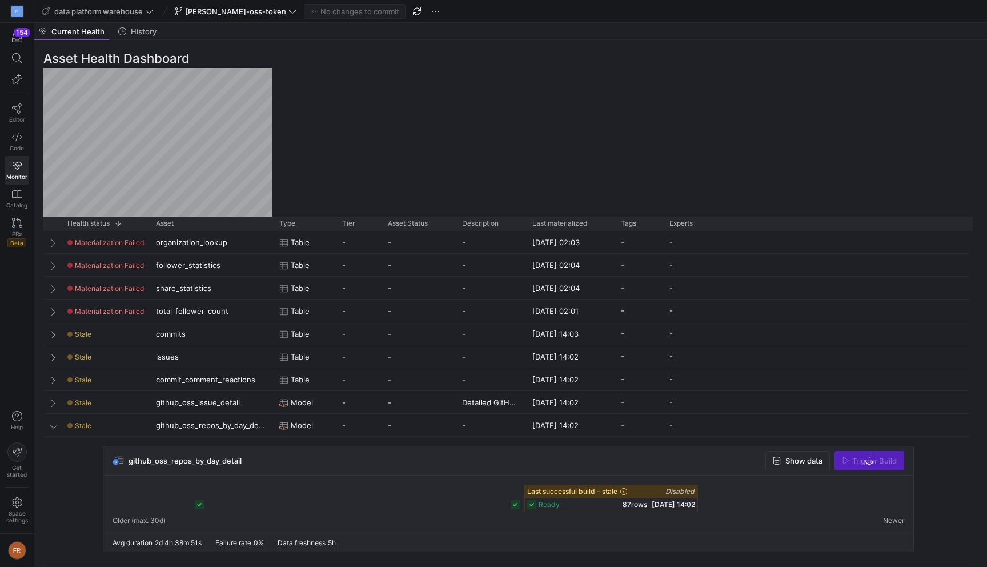
scroll to position [69, 0]
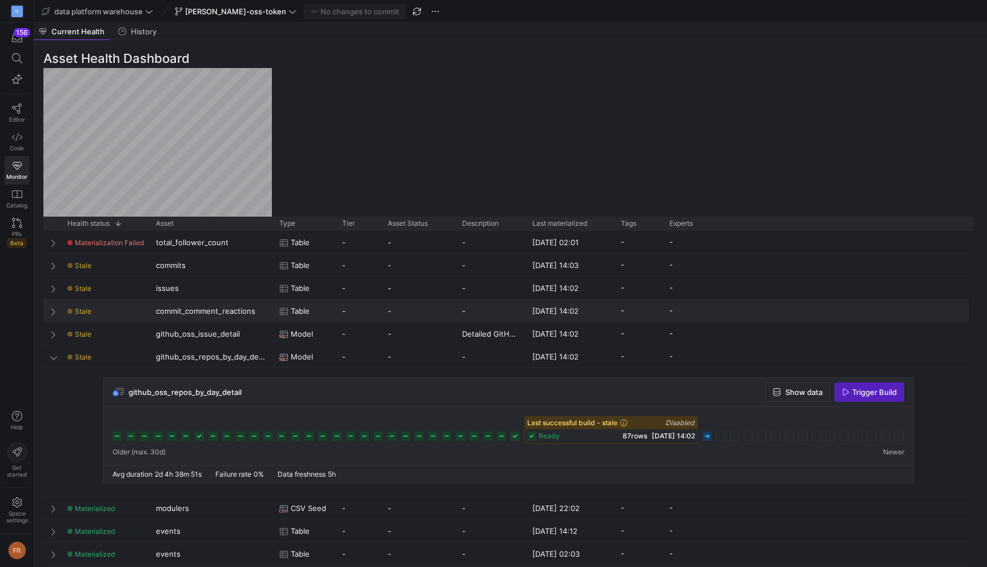
click at [53, 311] on span "Press SPACE to select this row." at bounding box center [54, 311] width 8 height 9
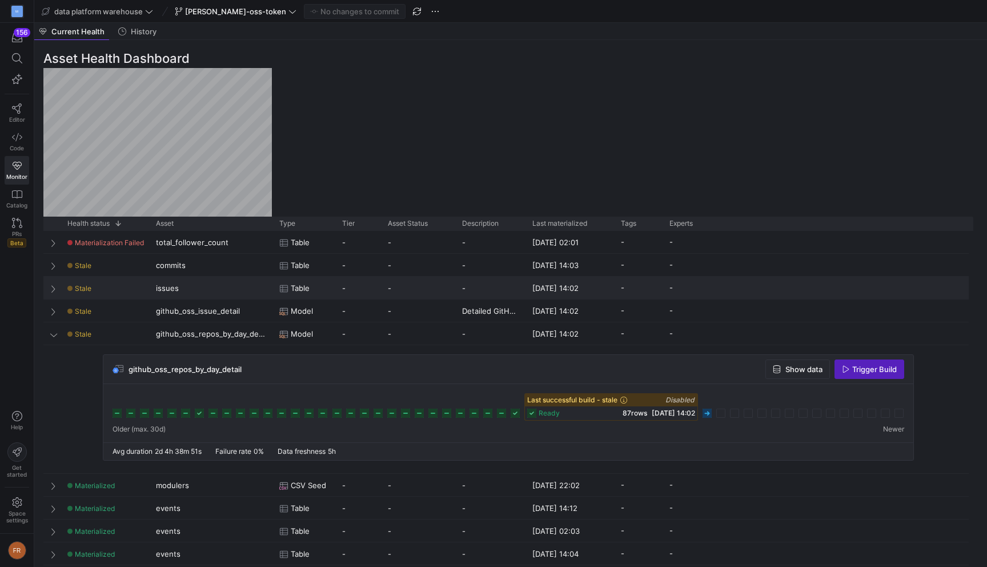
click at [52, 292] on span "Press SPACE to select this row." at bounding box center [54, 288] width 8 height 9
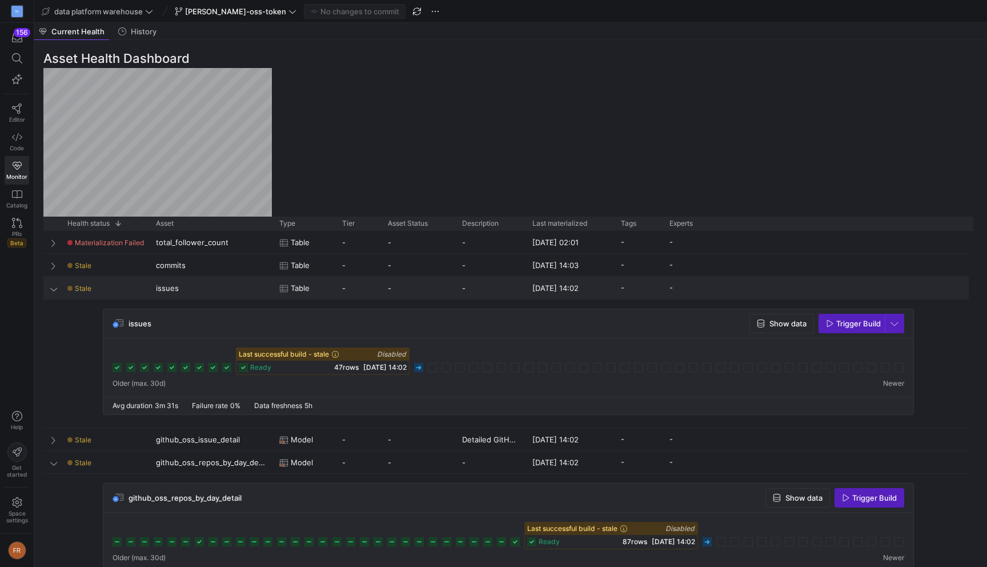
click at [52, 292] on span "Press SPACE to select this row." at bounding box center [54, 288] width 8 height 9
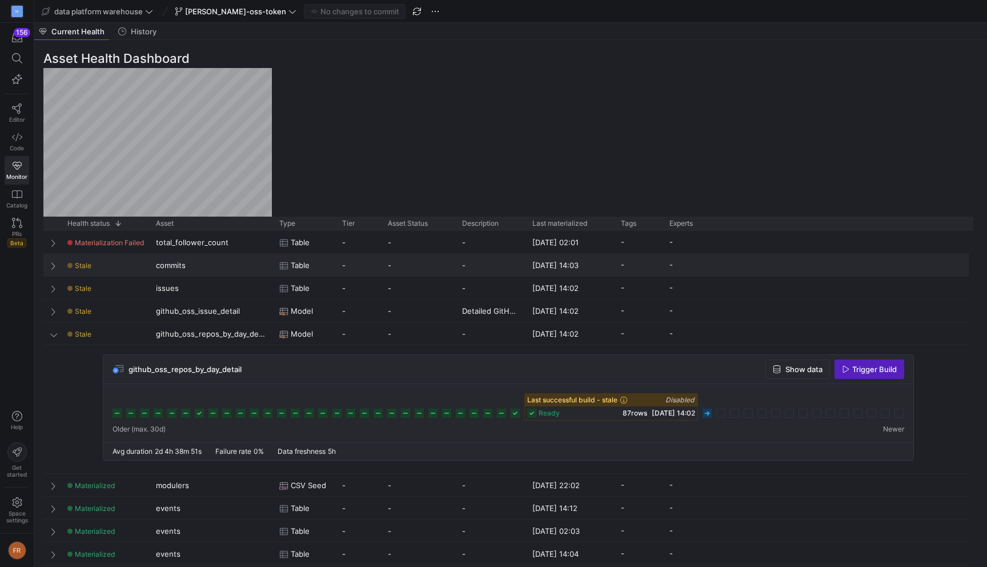
click at [52, 260] on span "Press SPACE to select this row." at bounding box center [54, 265] width 8 height 22
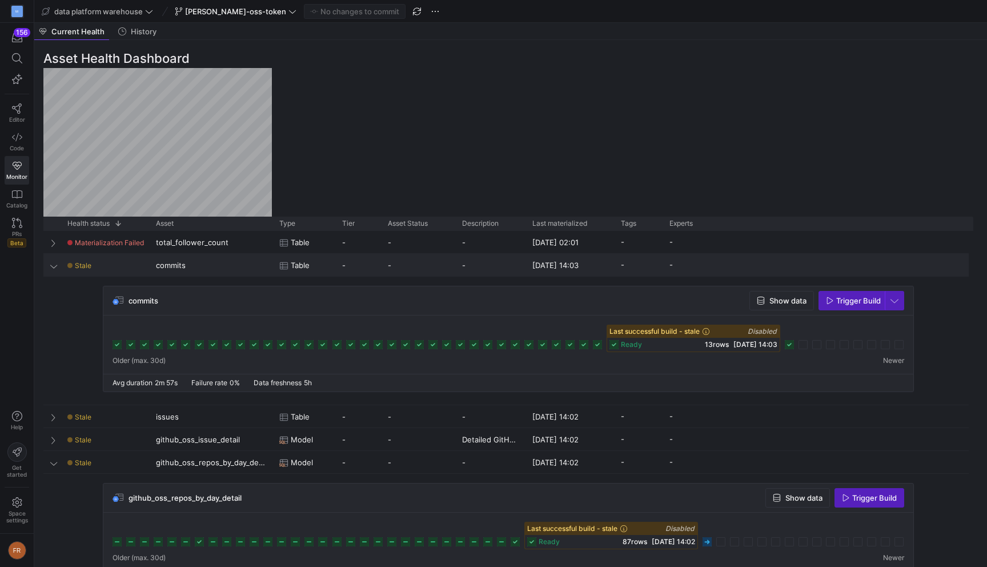
click at [51, 265] on span "Press SPACE to select this row." at bounding box center [54, 265] width 8 height 9
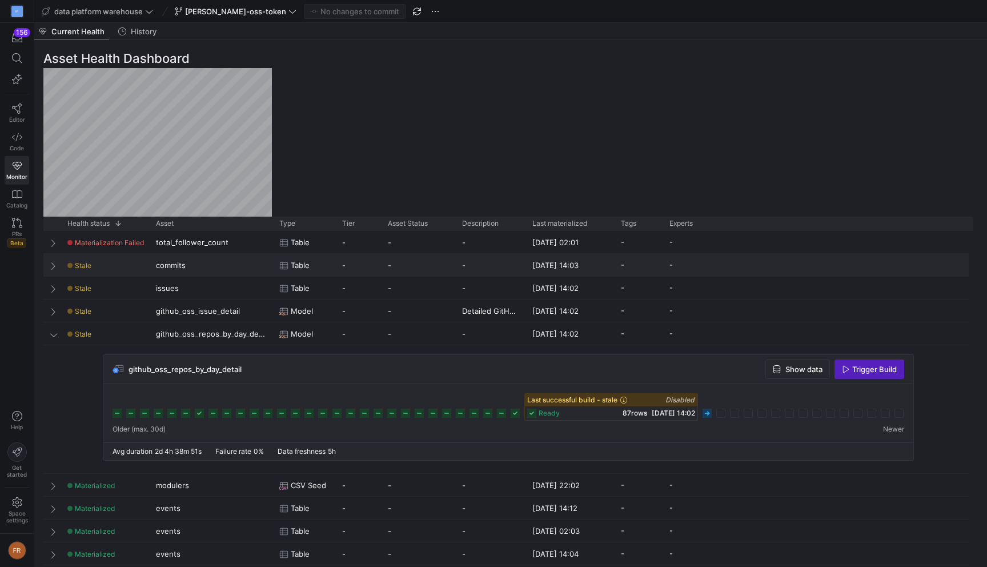
click at [51, 265] on span "Press SPACE to select this row." at bounding box center [54, 265] width 8 height 9
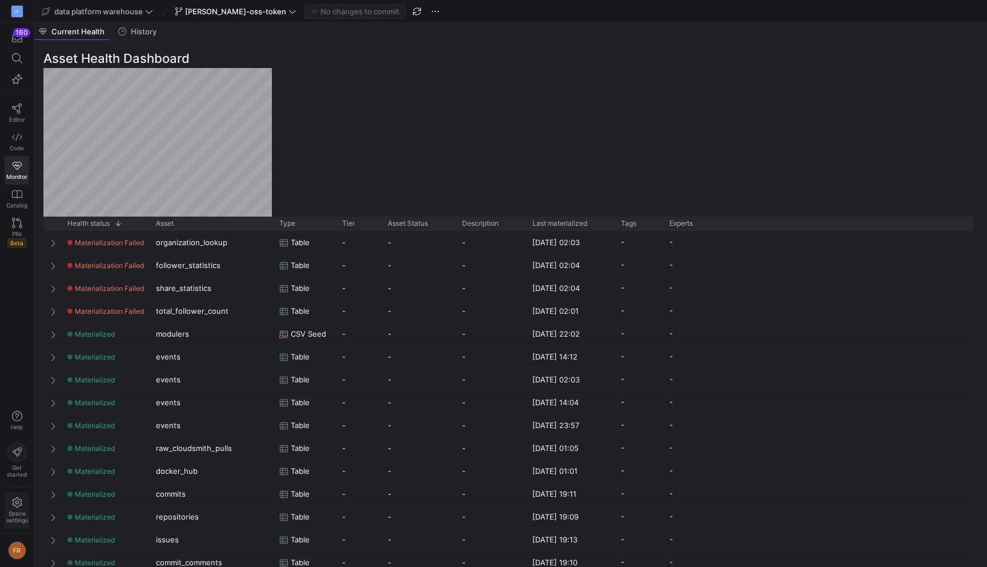
click at [21, 508] on span "Space settings" at bounding box center [17, 510] width 22 height 26
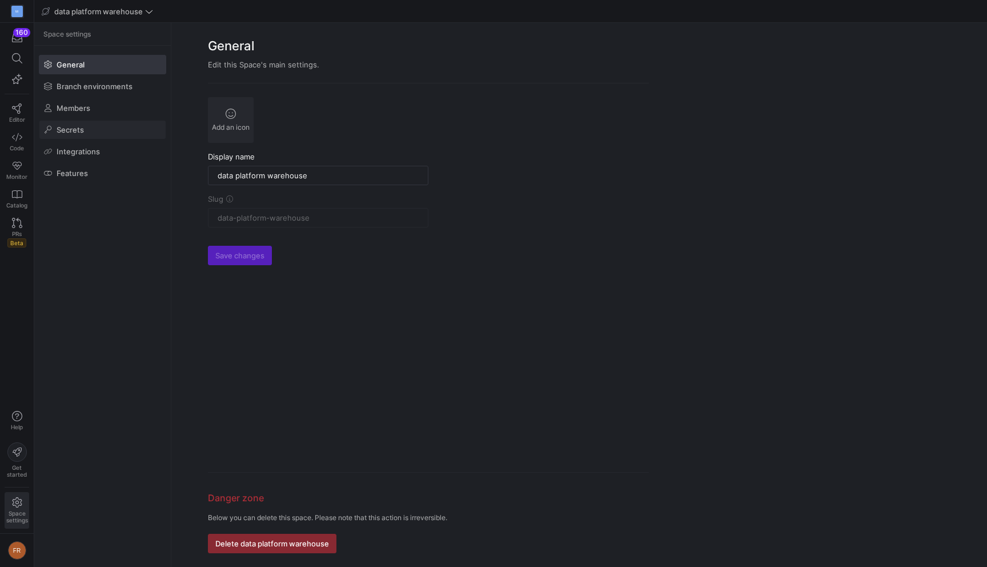
click at [108, 132] on span at bounding box center [102, 130] width 126 height 18
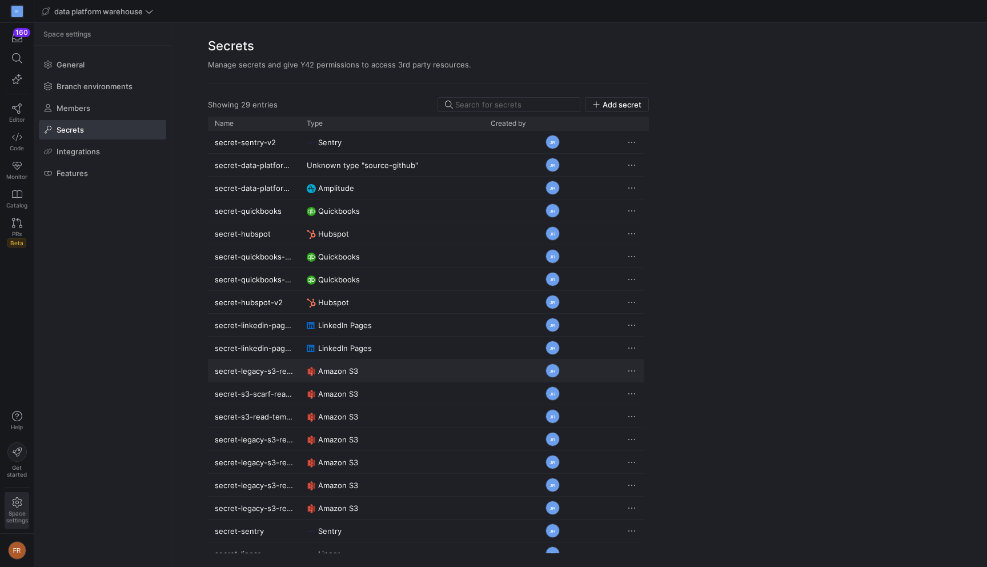
scroll to position [240, 0]
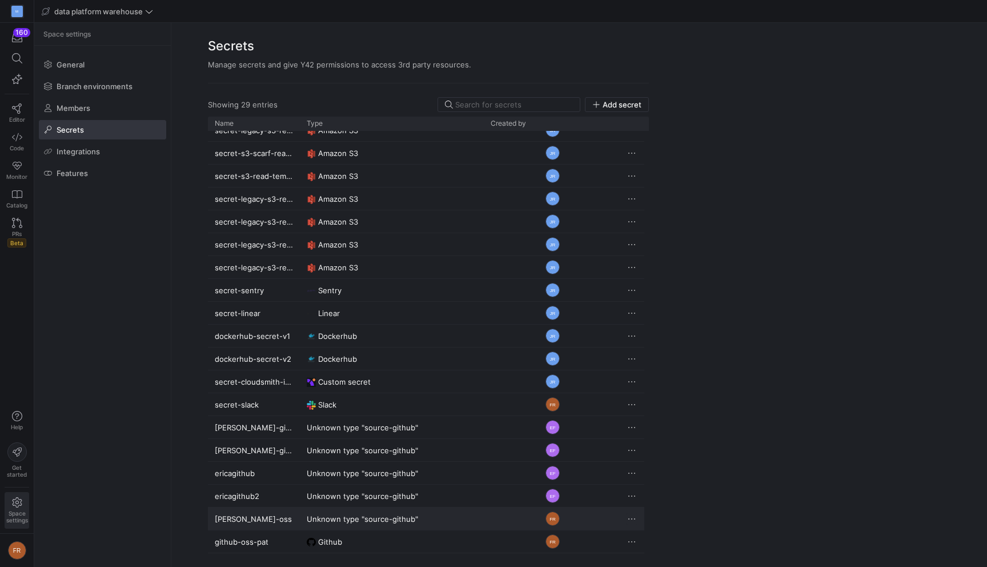
click at [632, 515] on span "Press SPACE to select this row." at bounding box center [631, 518] width 11 height 11
click at [650, 552] on span "Delete" at bounding box center [655, 552] width 23 height 9
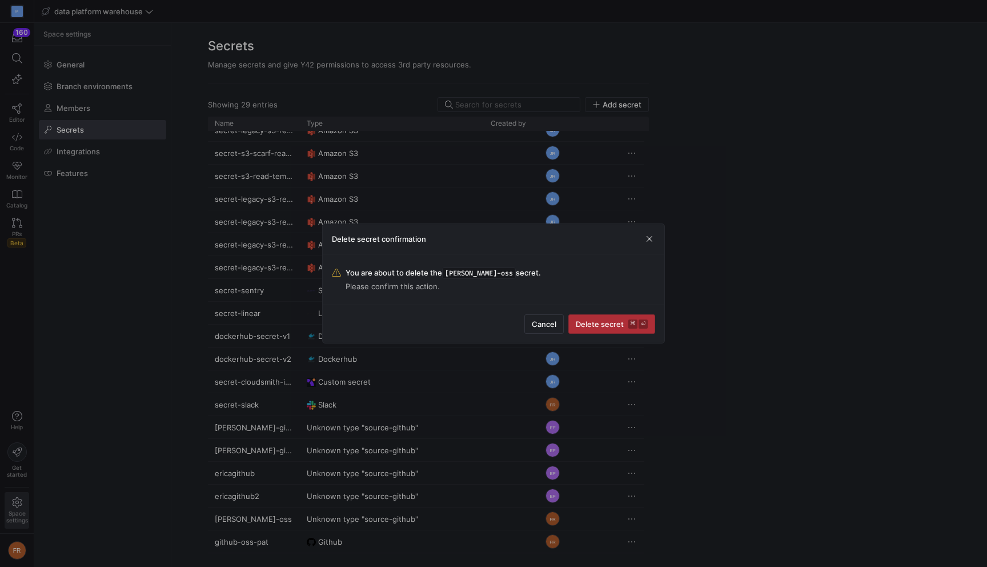
click at [607, 320] on span "Delete secret ⌘ ⏎" at bounding box center [612, 323] width 72 height 9
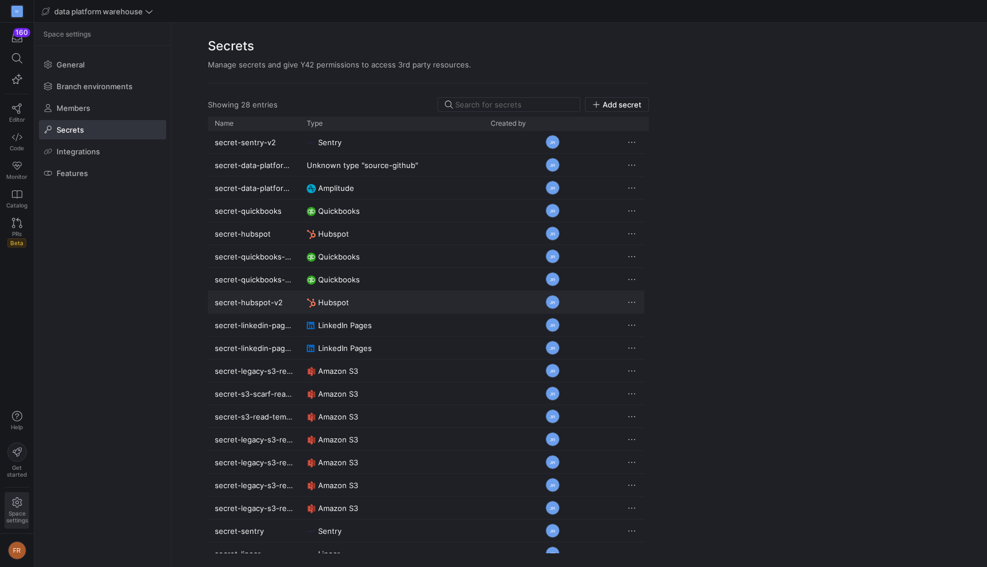
scroll to position [218, 0]
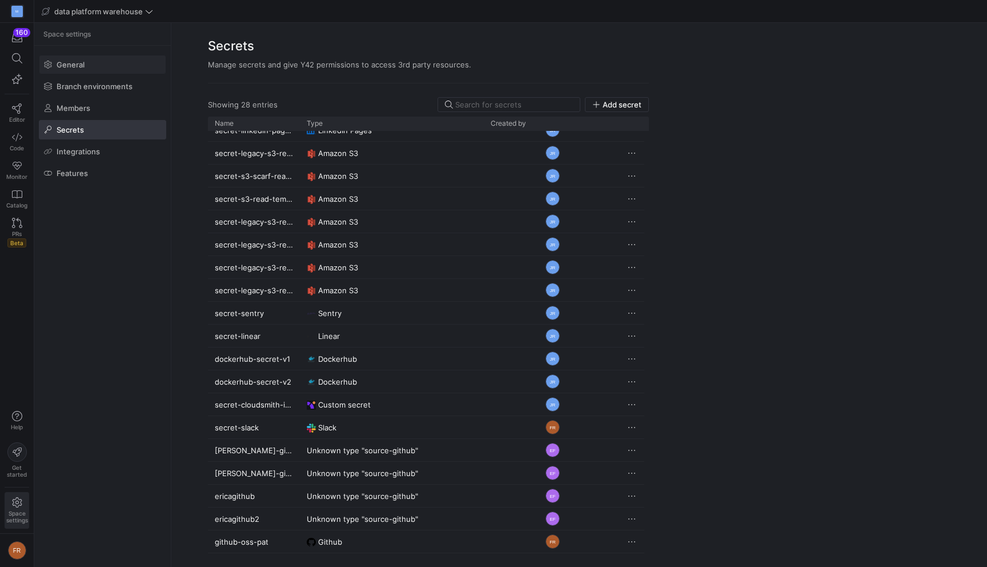
click at [83, 66] on span "General" at bounding box center [71, 64] width 28 height 9
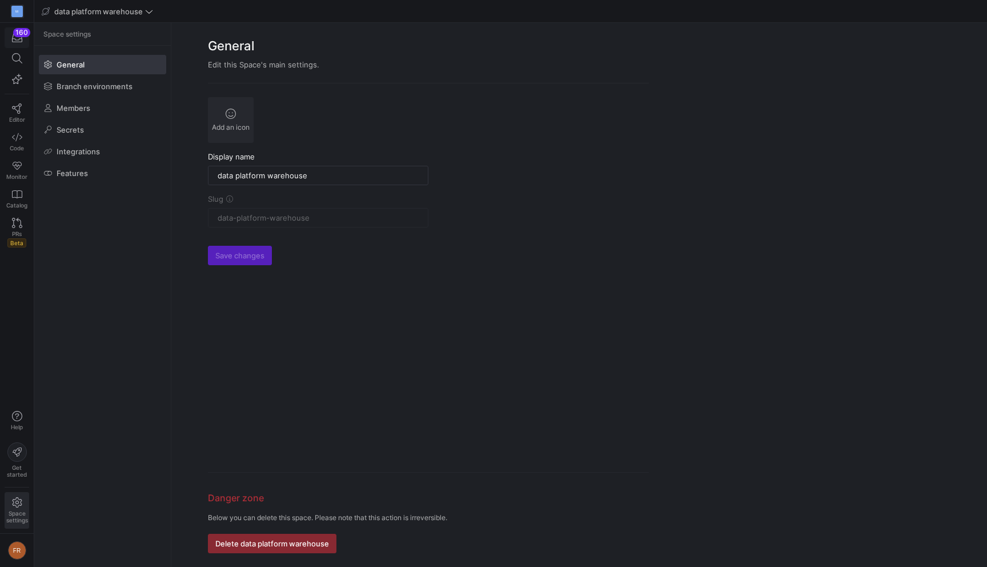
click at [19, 42] on icon "button" at bounding box center [17, 37] width 10 height 9
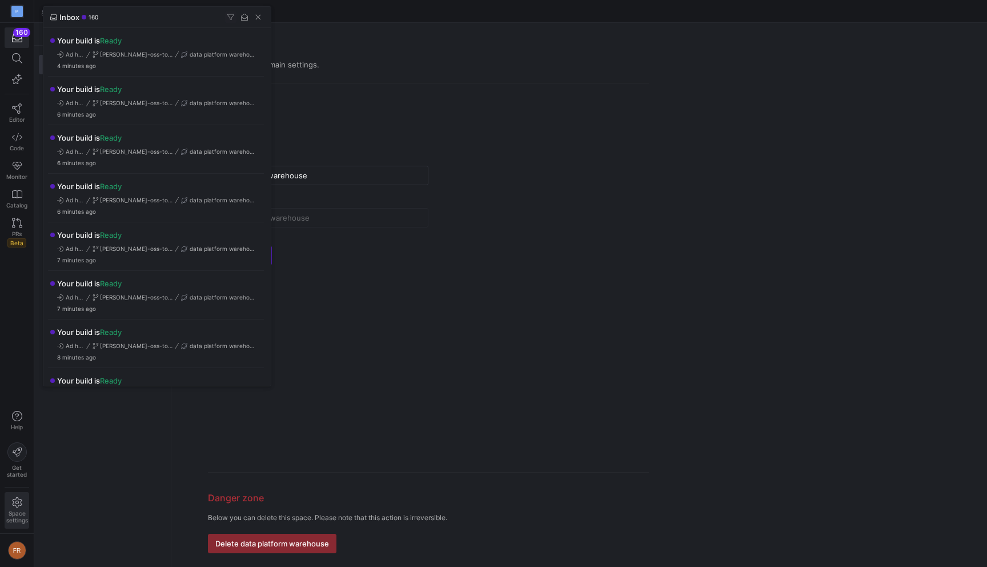
click at [704, 65] on div at bounding box center [493, 283] width 987 height 567
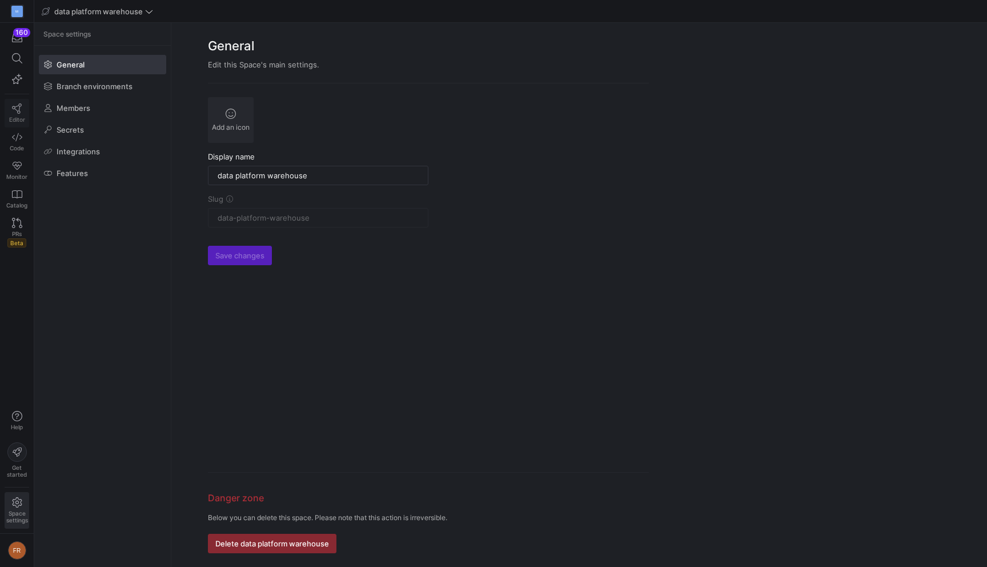
click at [26, 105] on link "Editor" at bounding box center [17, 113] width 25 height 29
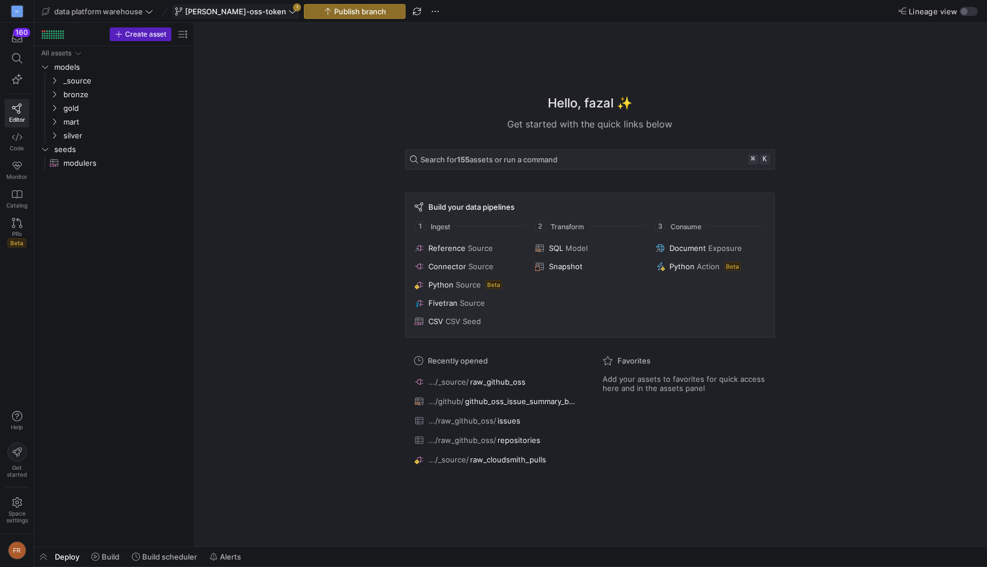
click at [228, 7] on span "[PERSON_NAME]-oss-token" at bounding box center [235, 11] width 101 height 9
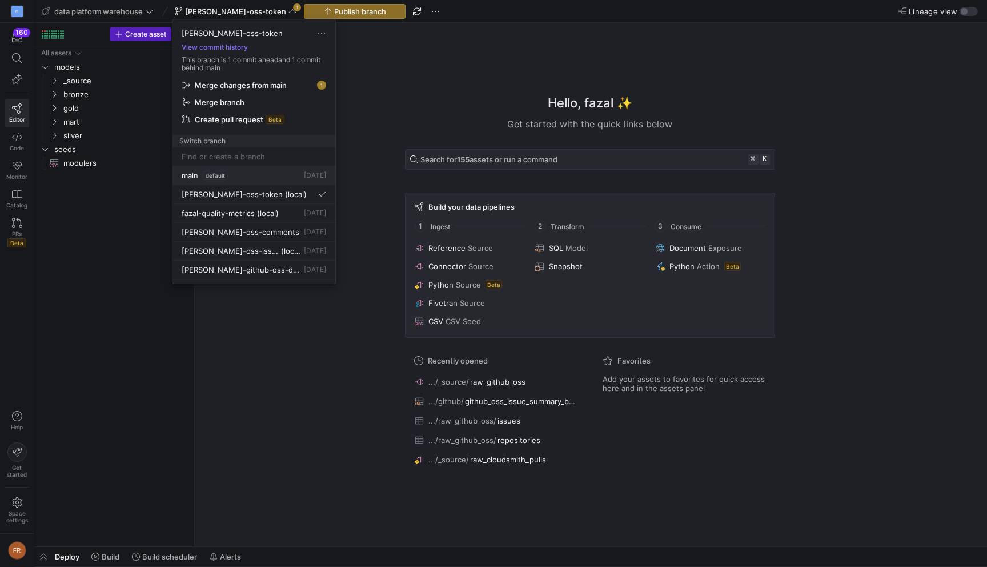
click at [234, 182] on button "main default [DATE]" at bounding box center [253, 175] width 163 height 19
